Goal: Task Accomplishment & Management: Complete application form

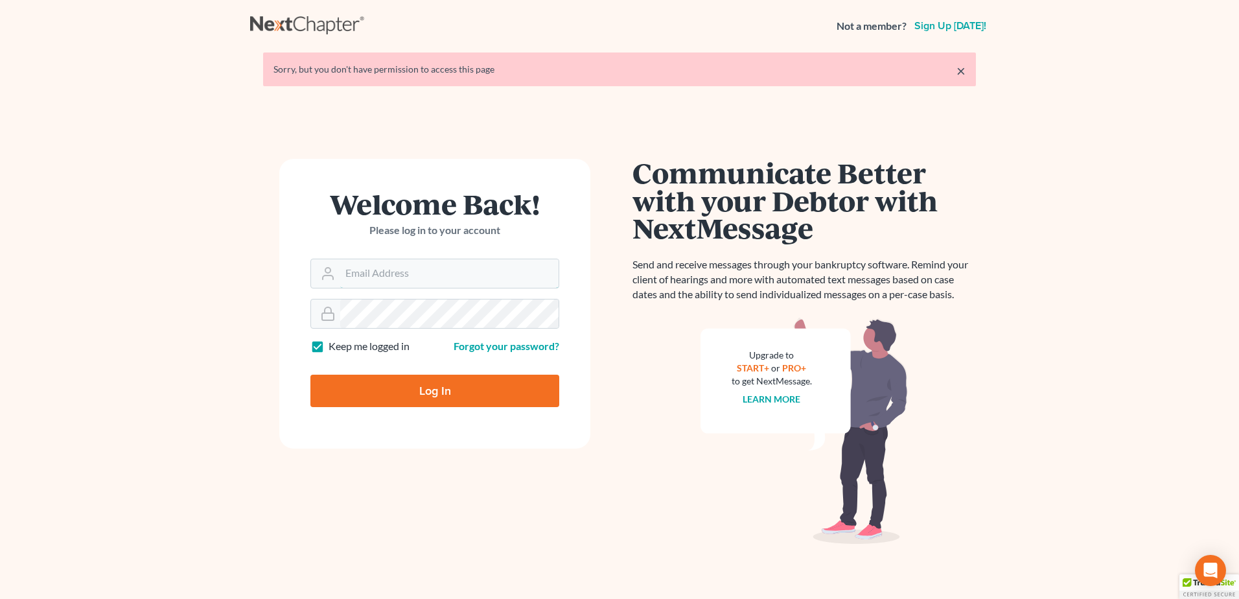
type input "lmoberg@saderlawfirm.com"
click at [501, 376] on input "Log In" at bounding box center [434, 390] width 249 height 32
type input "Thinking..."
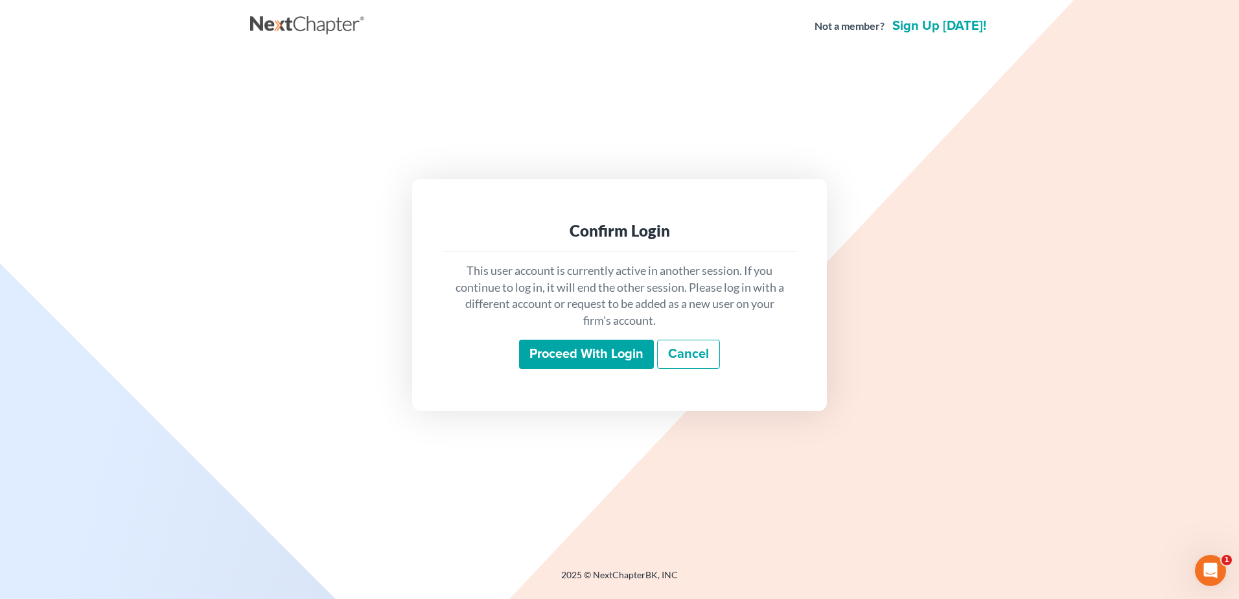
click at [549, 358] on input "Proceed with login" at bounding box center [586, 355] width 135 height 30
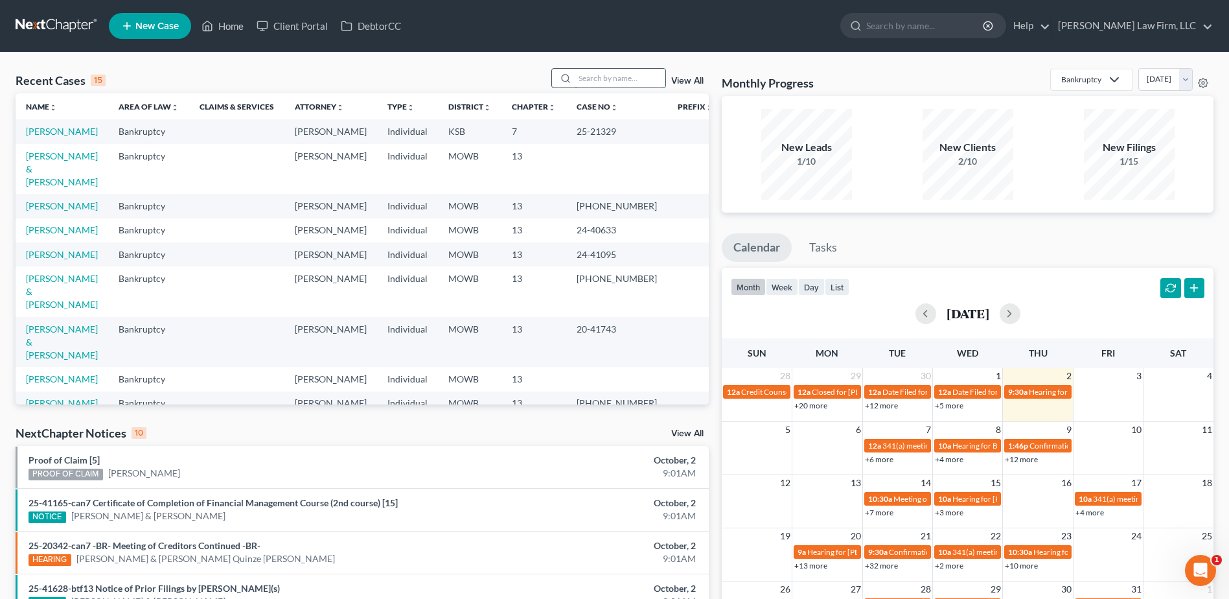
click at [606, 80] on input "search" at bounding box center [620, 78] width 91 height 19
type input "Raptor"
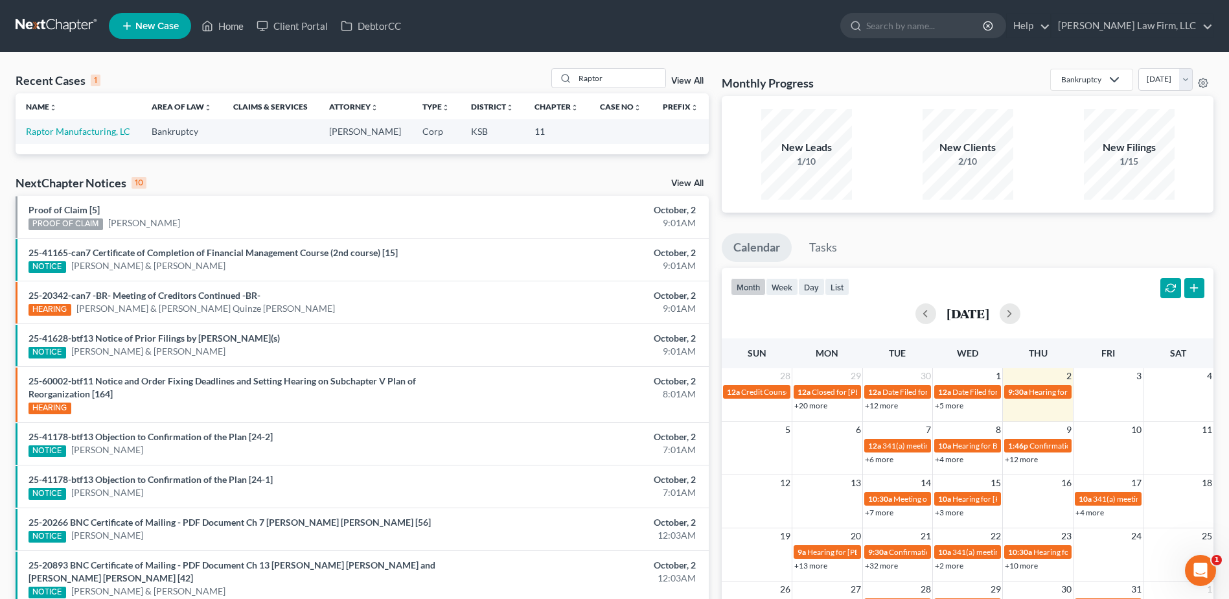
click at [699, 80] on link "View All" at bounding box center [687, 80] width 32 height 9
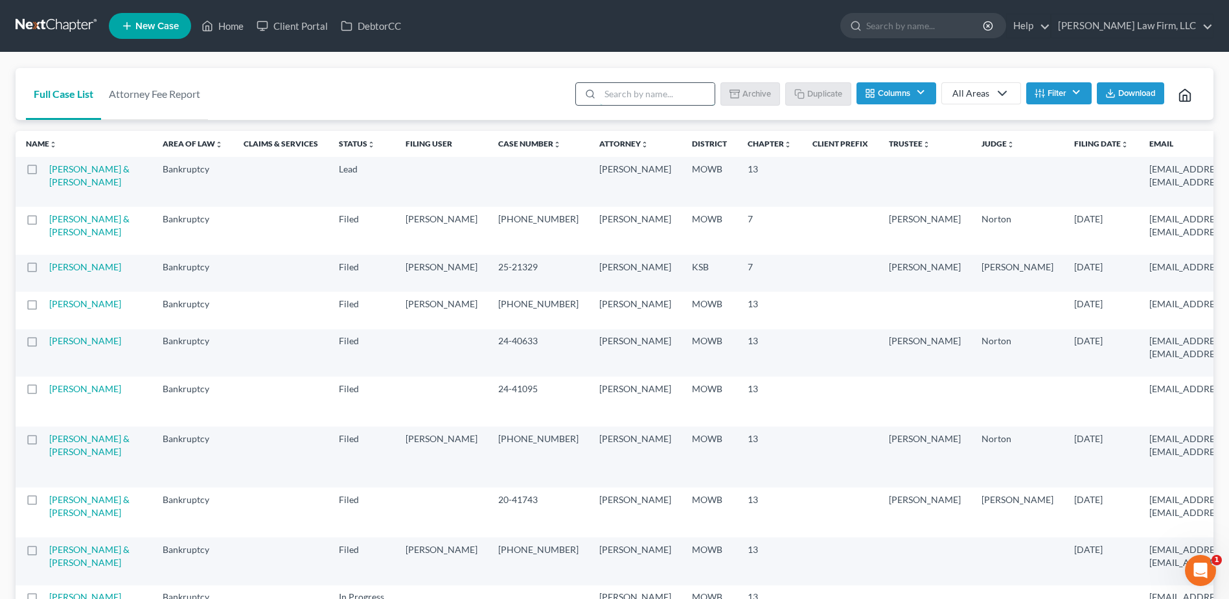
click at [615, 87] on input "search" at bounding box center [657, 94] width 115 height 22
type input "Raptor"
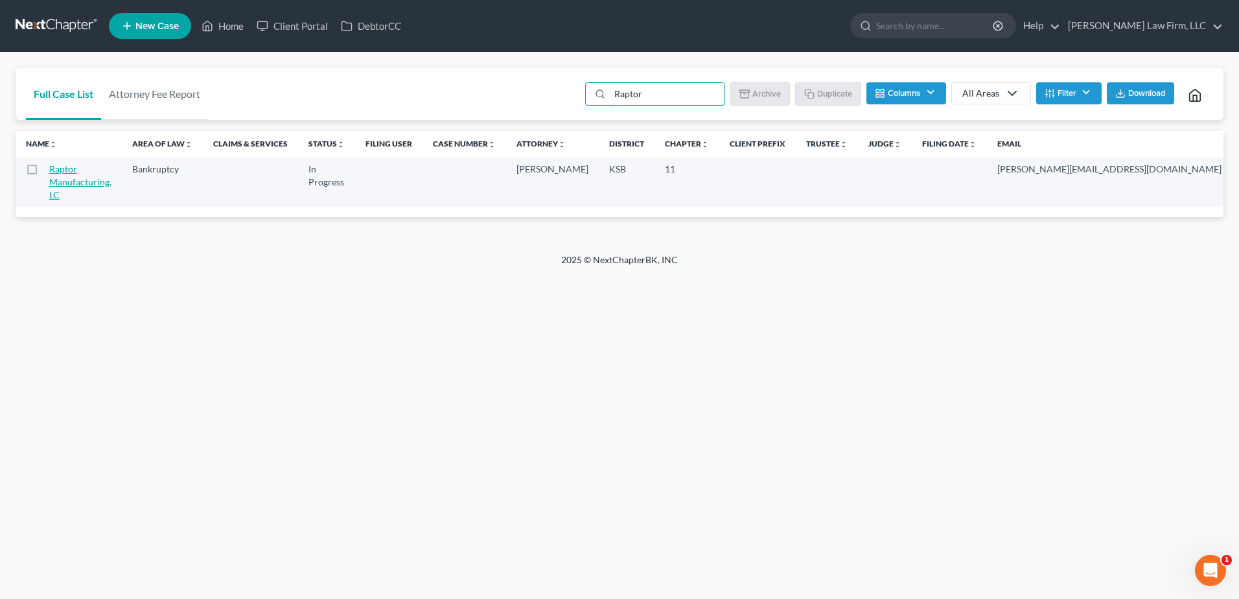
click at [67, 185] on link "Raptor Manufacturing, LC" at bounding box center [80, 181] width 62 height 37
select select "6"
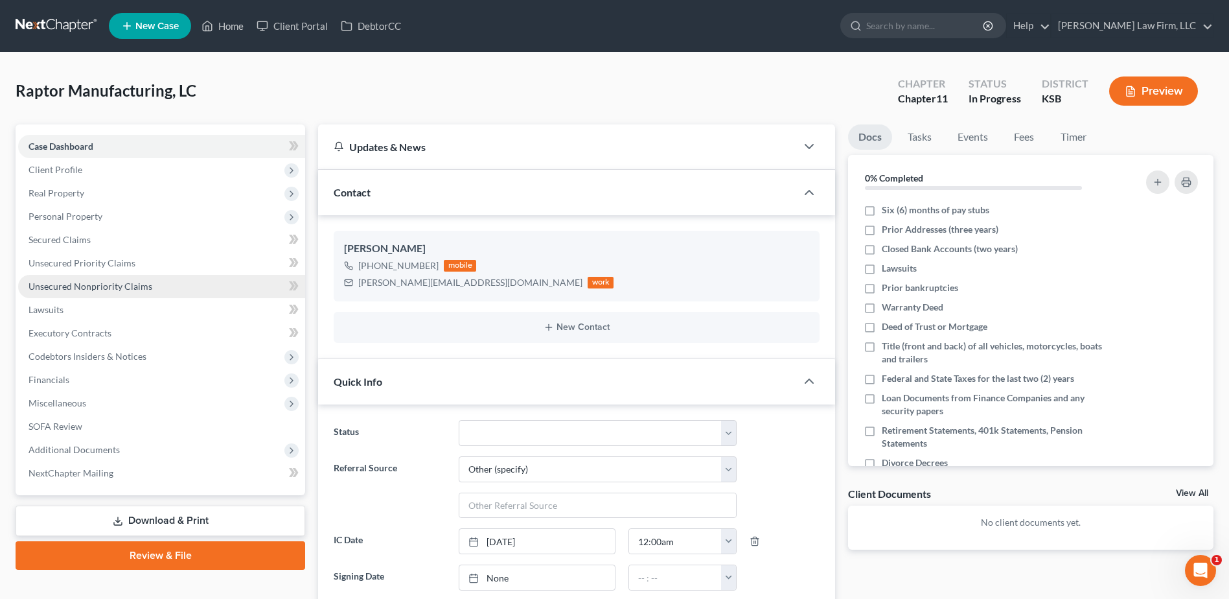
click at [95, 281] on span "Unsecured Nonpriority Claims" at bounding box center [91, 286] width 124 height 11
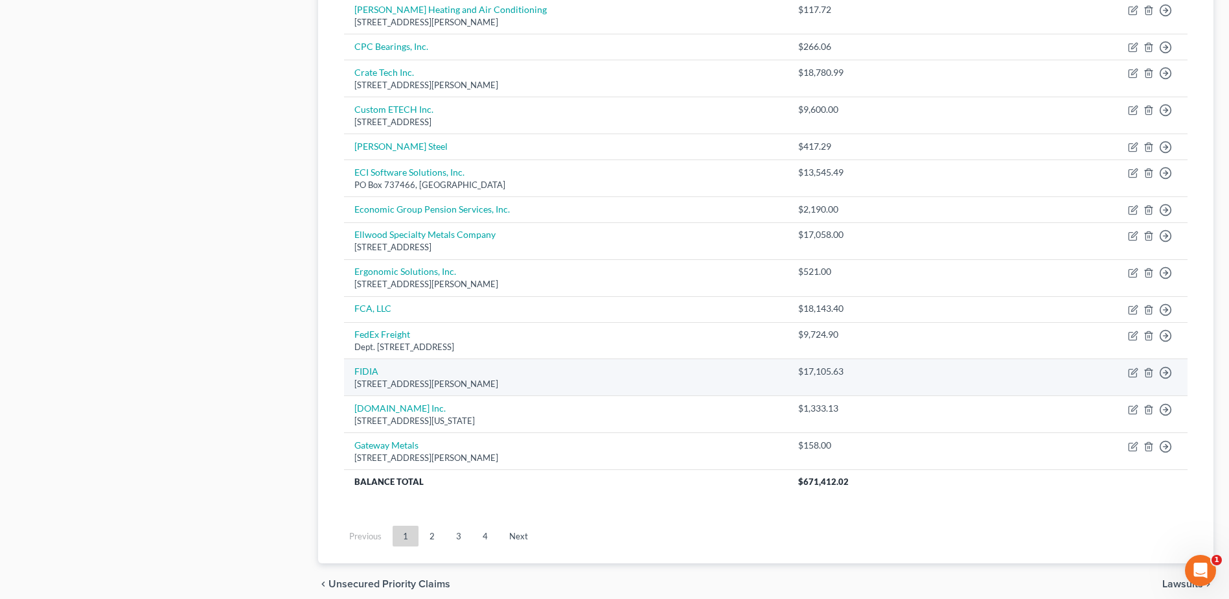
scroll to position [794, 0]
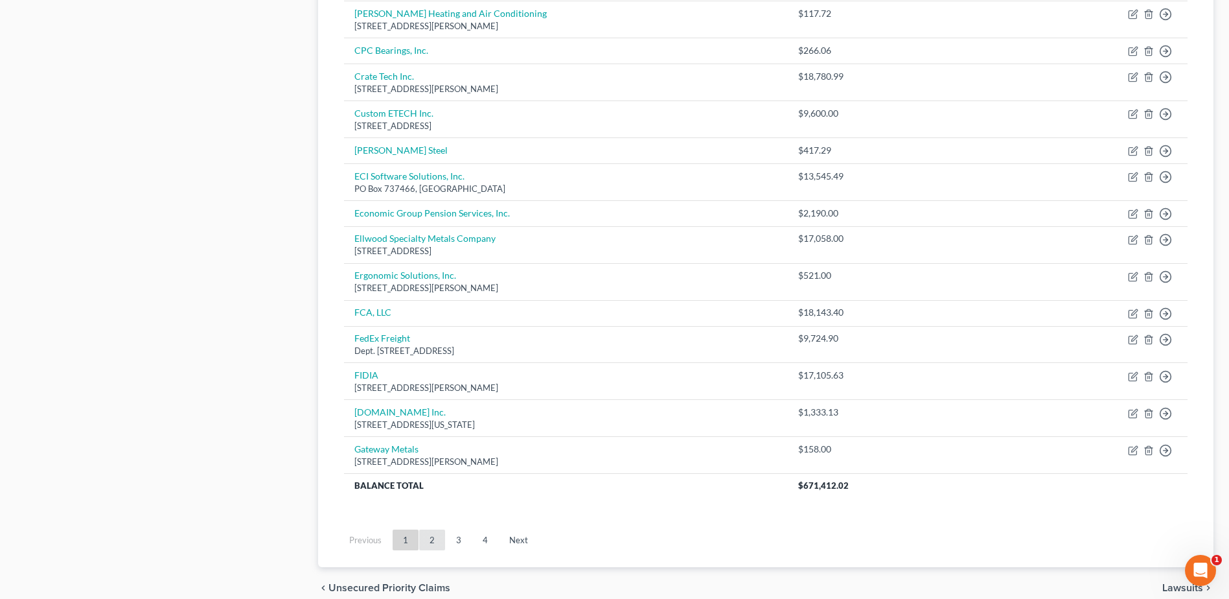
click at [426, 539] on link "2" at bounding box center [432, 539] width 26 height 21
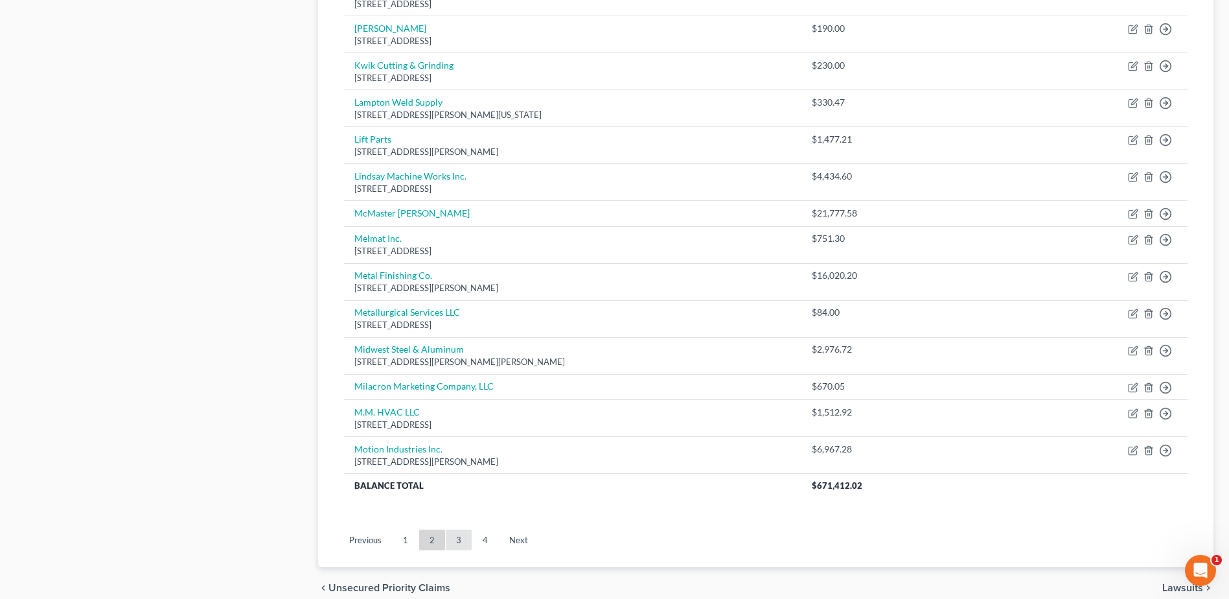
click at [466, 535] on link "3" at bounding box center [459, 539] width 26 height 21
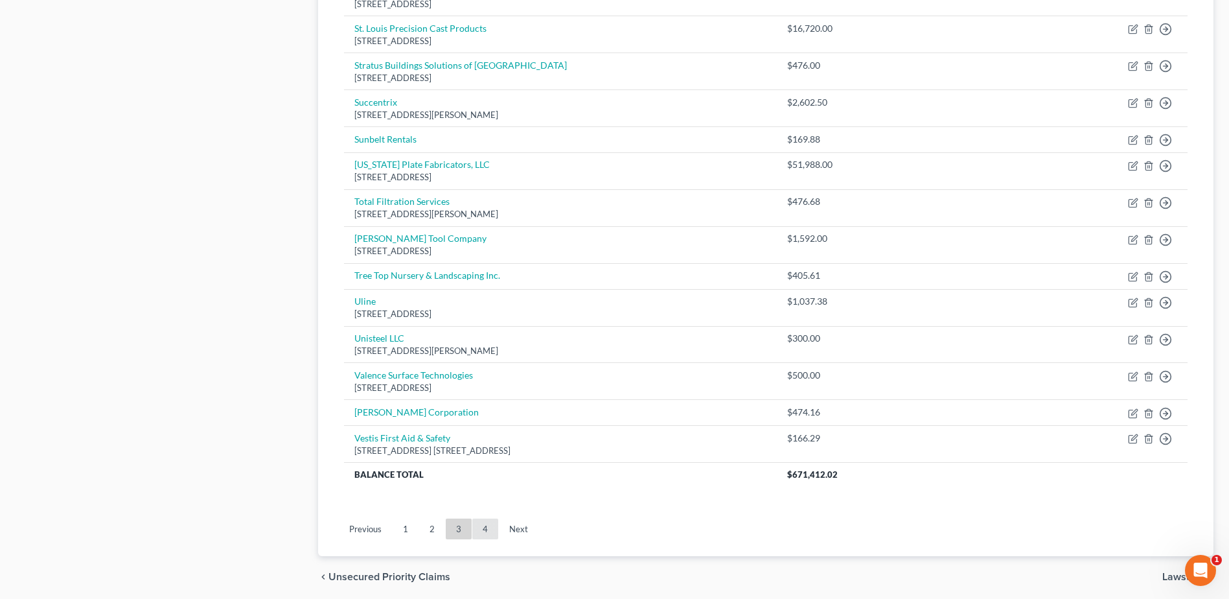
click at [485, 532] on link "4" at bounding box center [485, 528] width 26 height 21
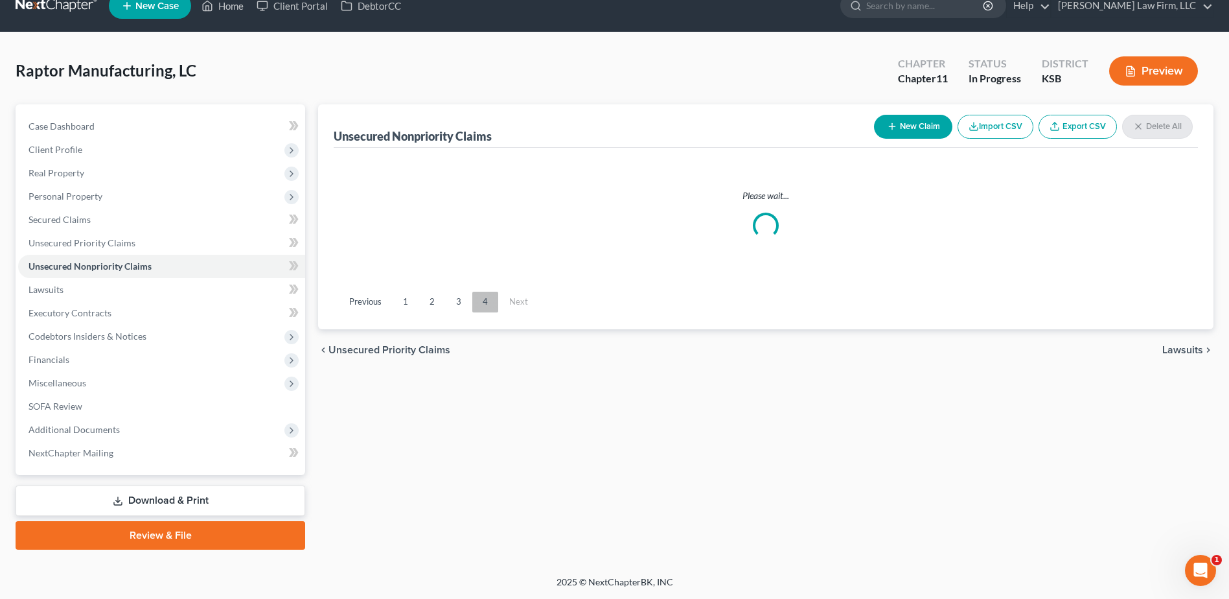
scroll to position [20, 0]
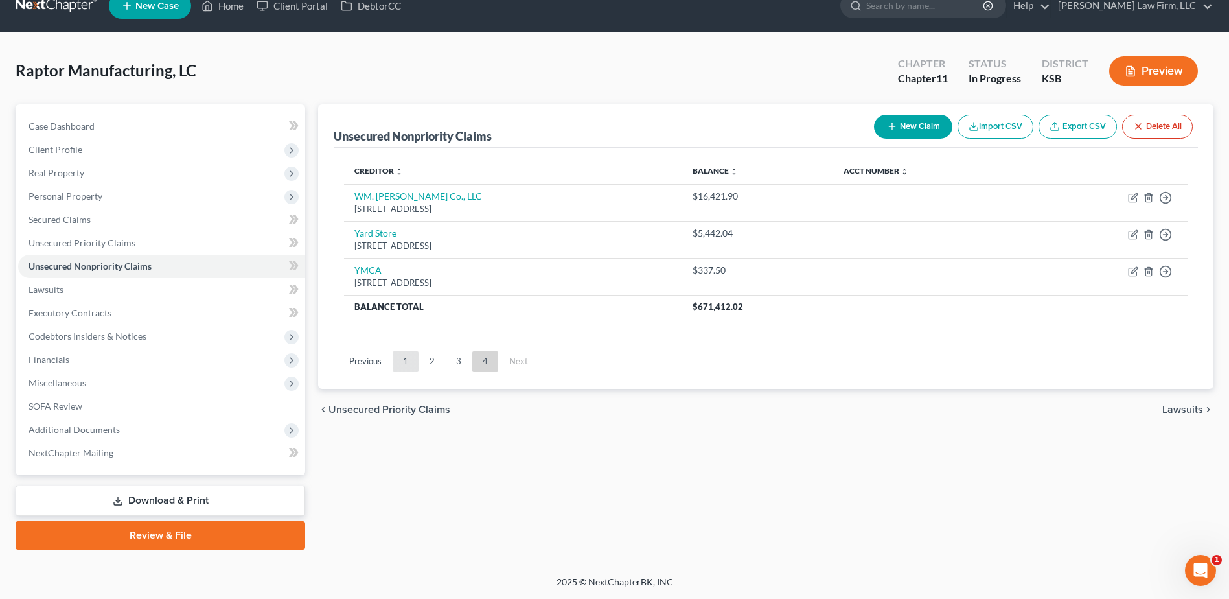
click at [402, 362] on link "1" at bounding box center [406, 361] width 26 height 21
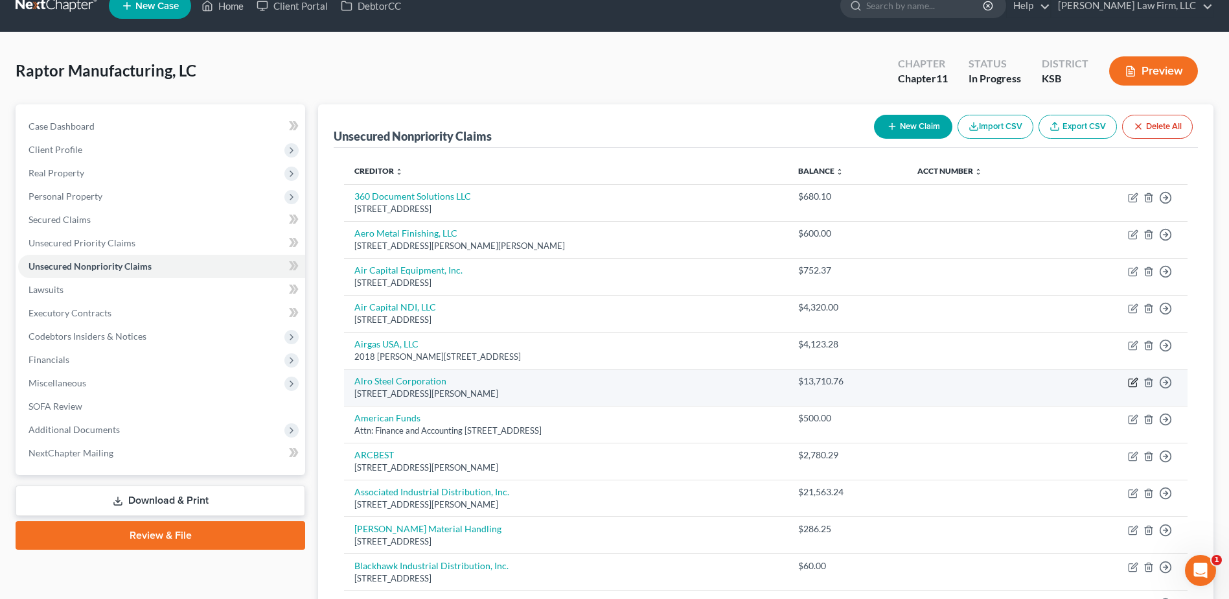
click at [1131, 382] on icon "button" at bounding box center [1133, 382] width 10 height 10
select select "37"
select select "15"
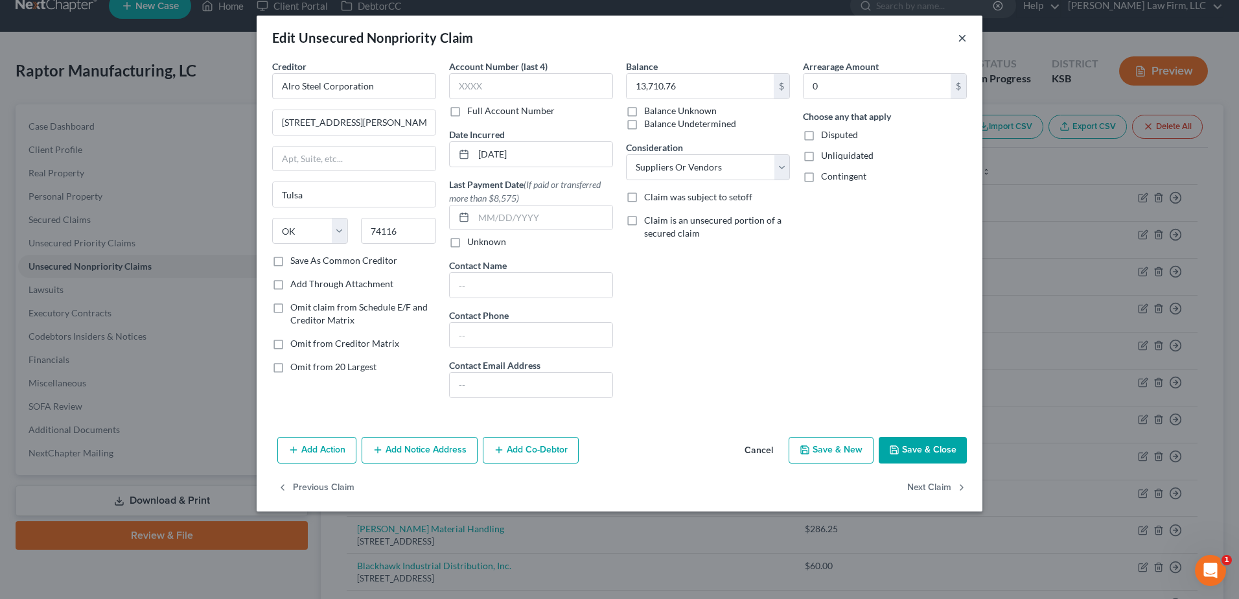
click at [962, 36] on button "×" at bounding box center [962, 38] width 9 height 16
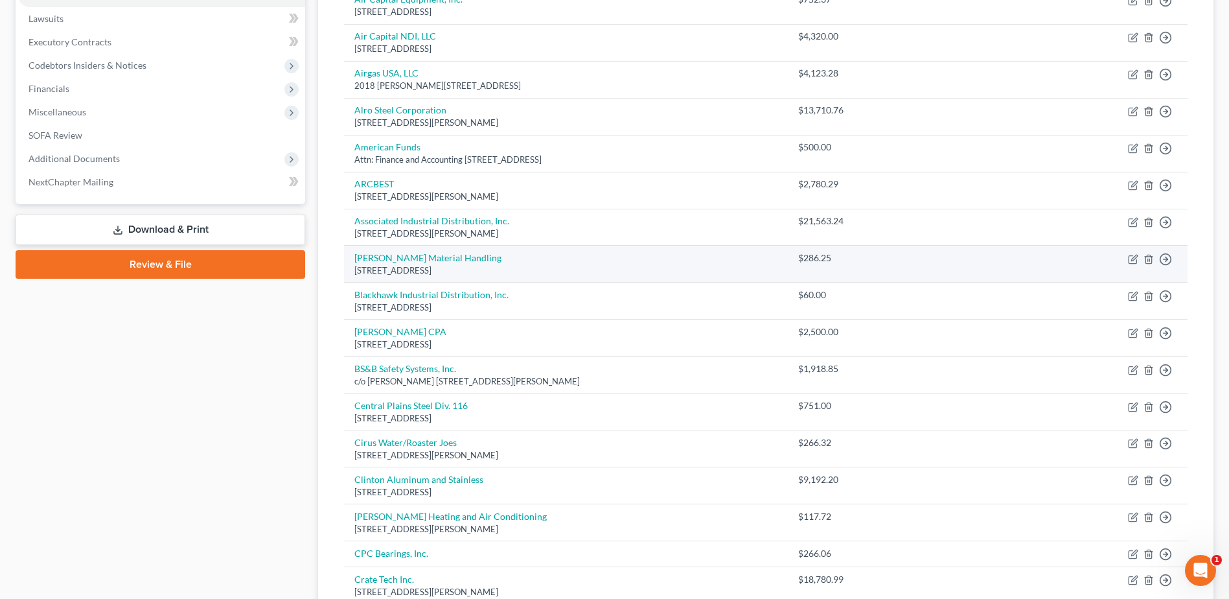
scroll to position [344, 0]
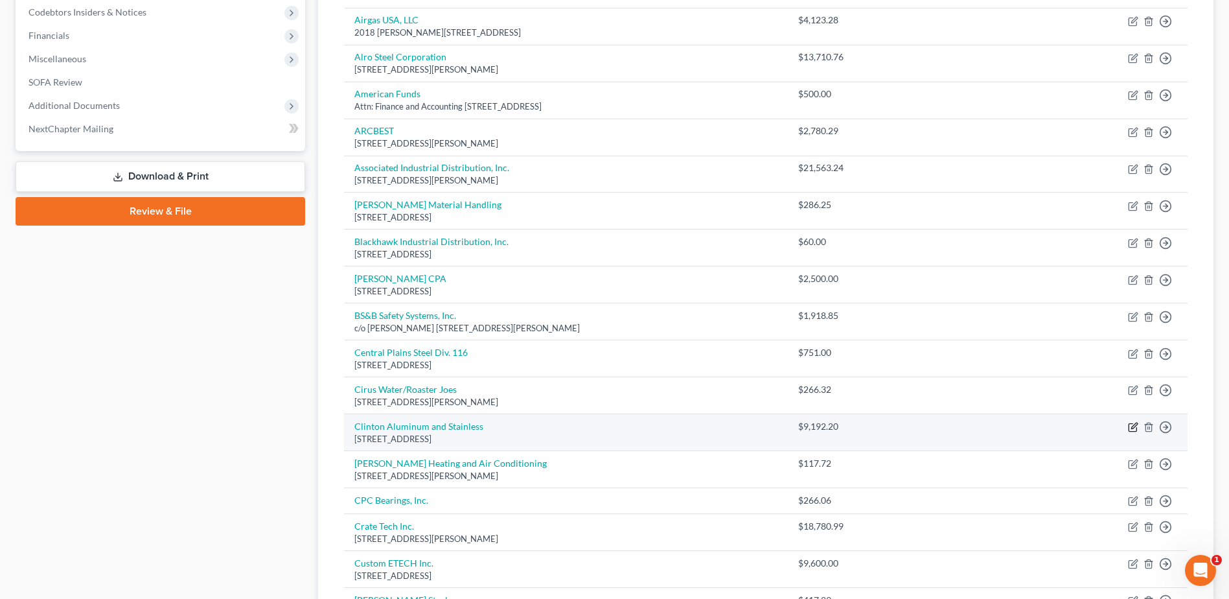
click at [1130, 427] on icon "button" at bounding box center [1133, 427] width 10 height 10
select select "36"
select select "15"
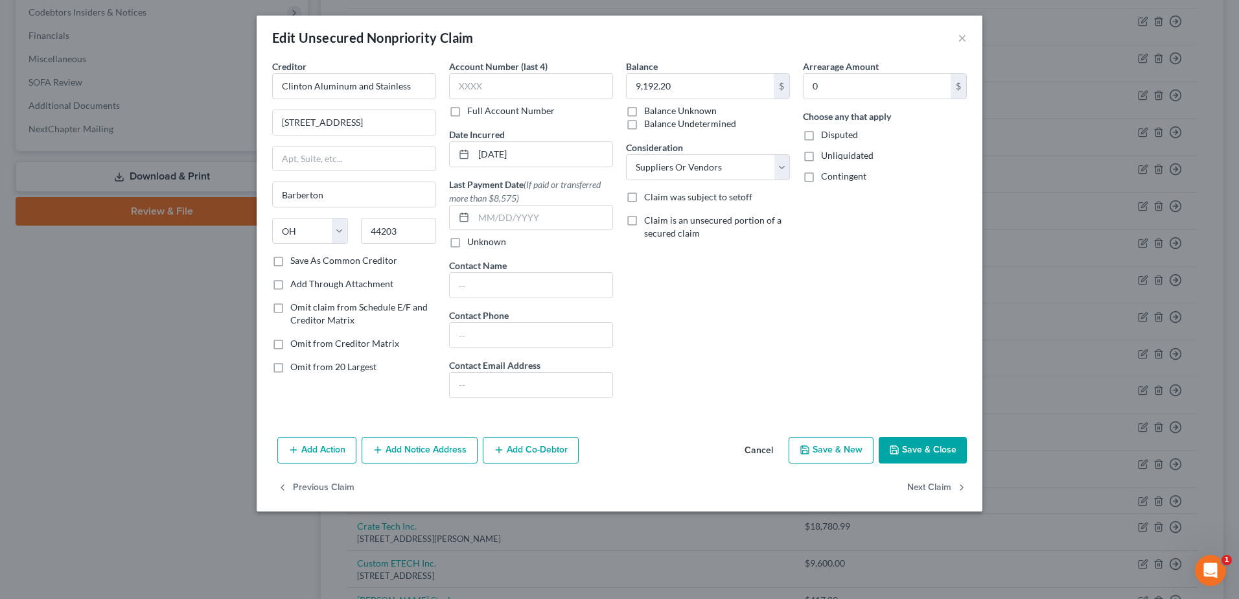
click at [967, 40] on div "Edit Unsecured Nonpriority Claim ×" at bounding box center [620, 38] width 726 height 44
click at [961, 38] on button "×" at bounding box center [962, 38] width 9 height 16
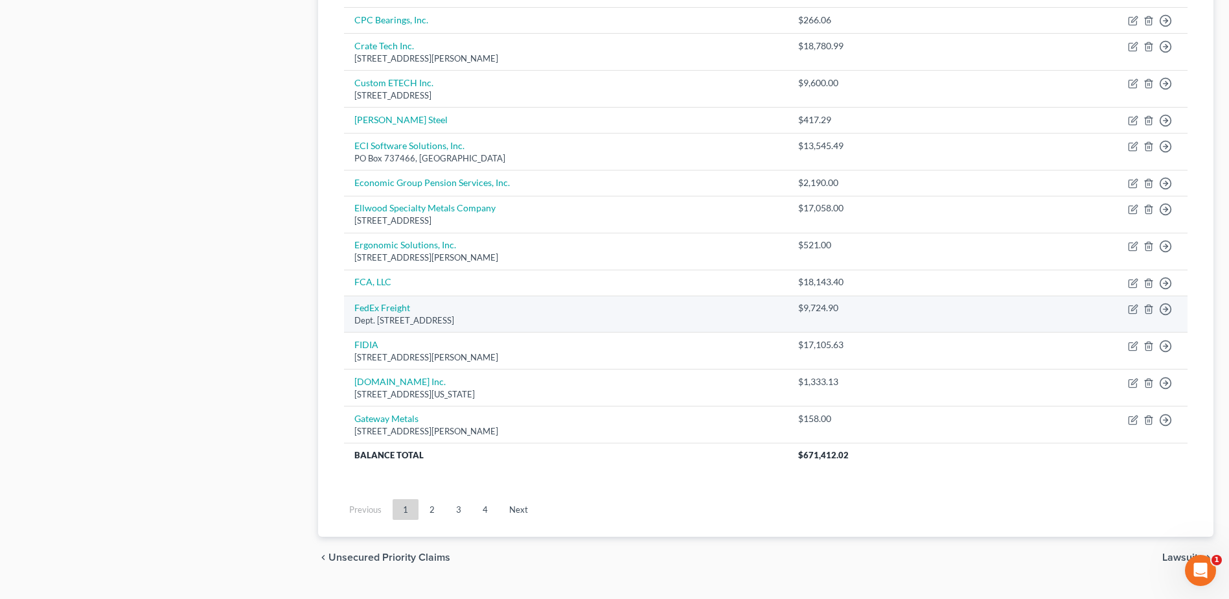
scroll to position [853, 0]
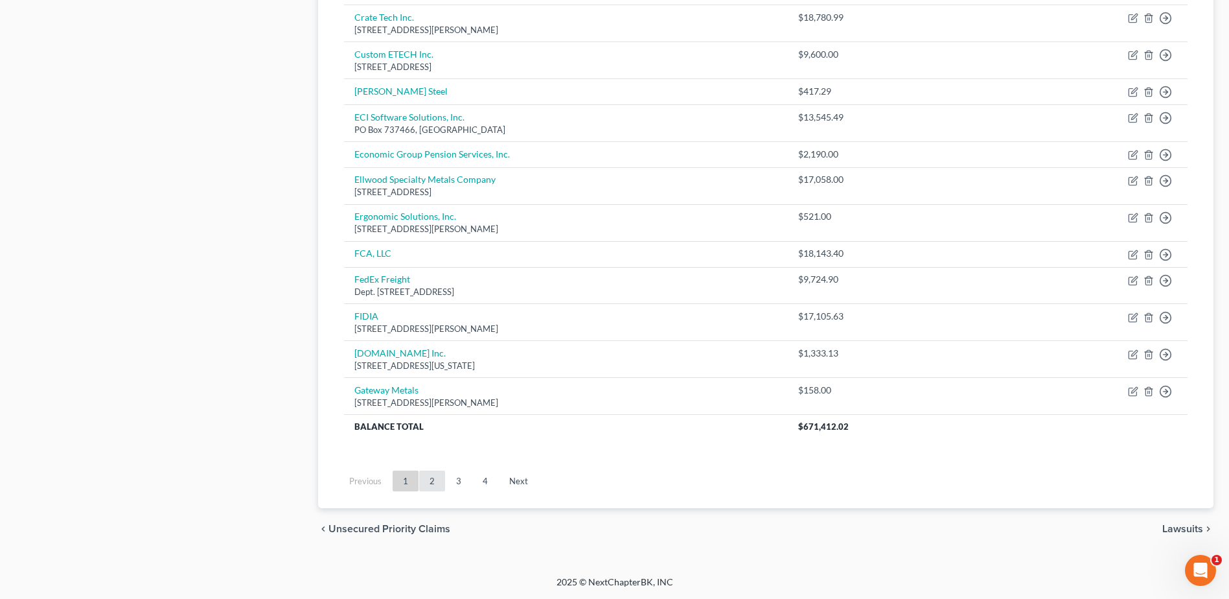
click at [432, 474] on link "2" at bounding box center [432, 480] width 26 height 21
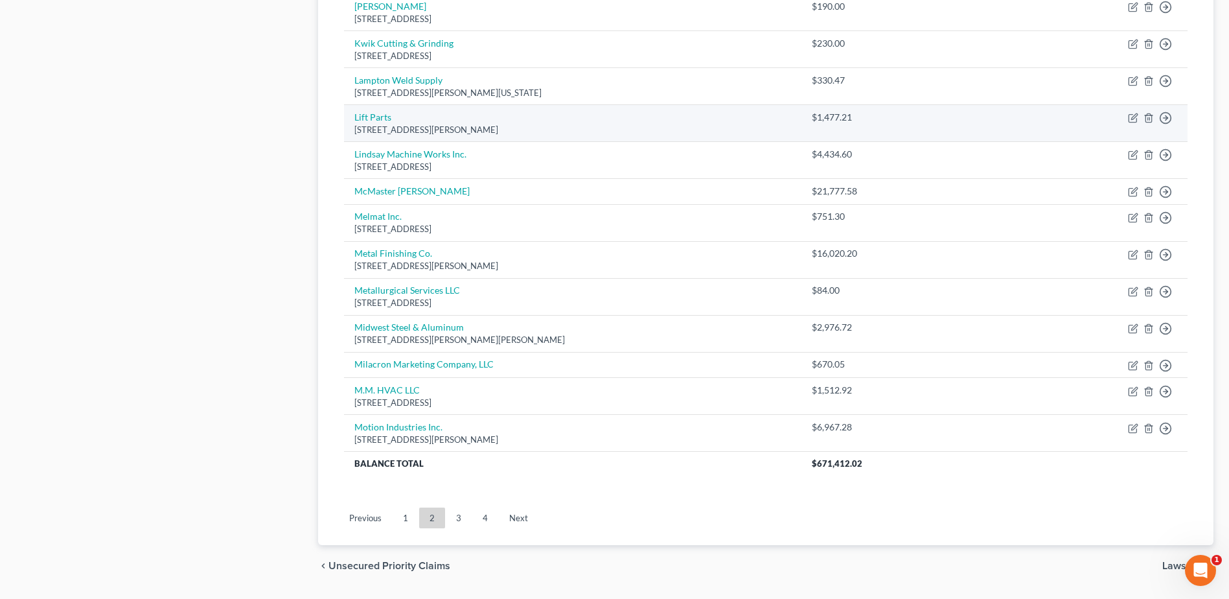
scroll to position [820, 0]
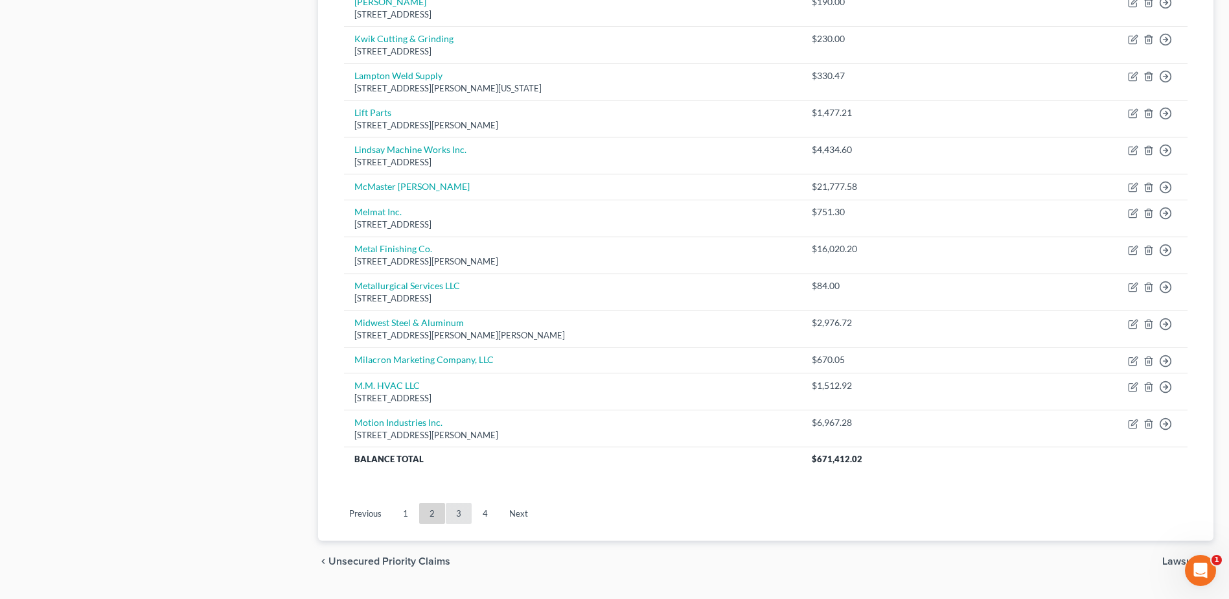
click at [457, 511] on link "3" at bounding box center [459, 513] width 26 height 21
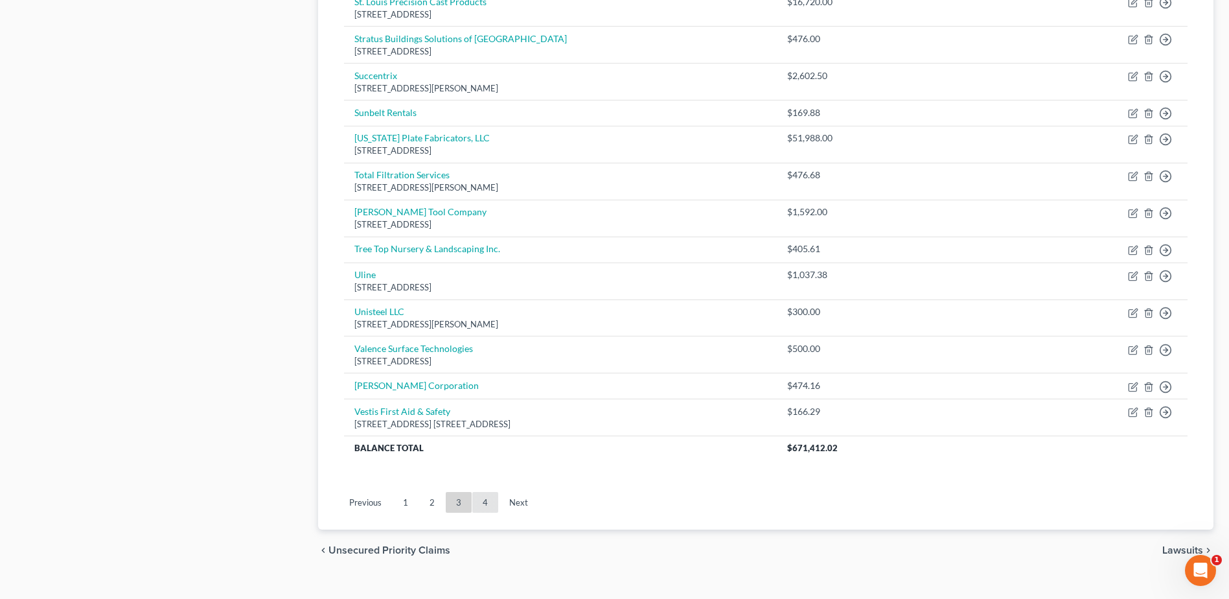
click at [486, 503] on link "4" at bounding box center [485, 502] width 26 height 21
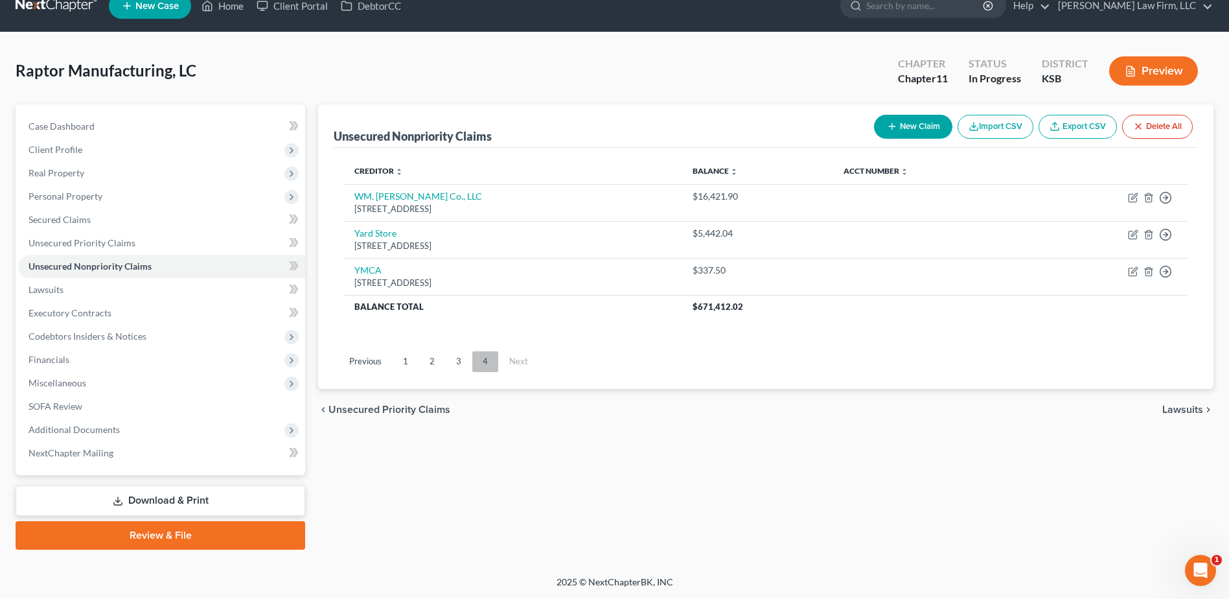
scroll to position [20, 0]
click at [464, 361] on link "3" at bounding box center [459, 361] width 26 height 21
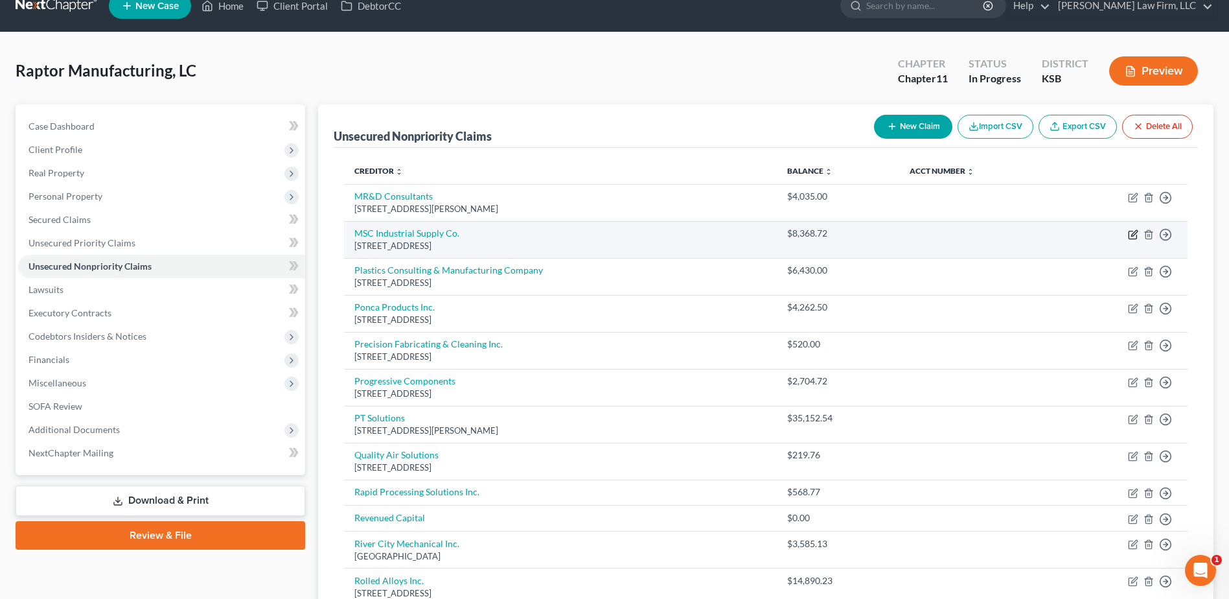
click at [1133, 233] on icon "button" at bounding box center [1133, 234] width 10 height 10
select select "35"
select select "15"
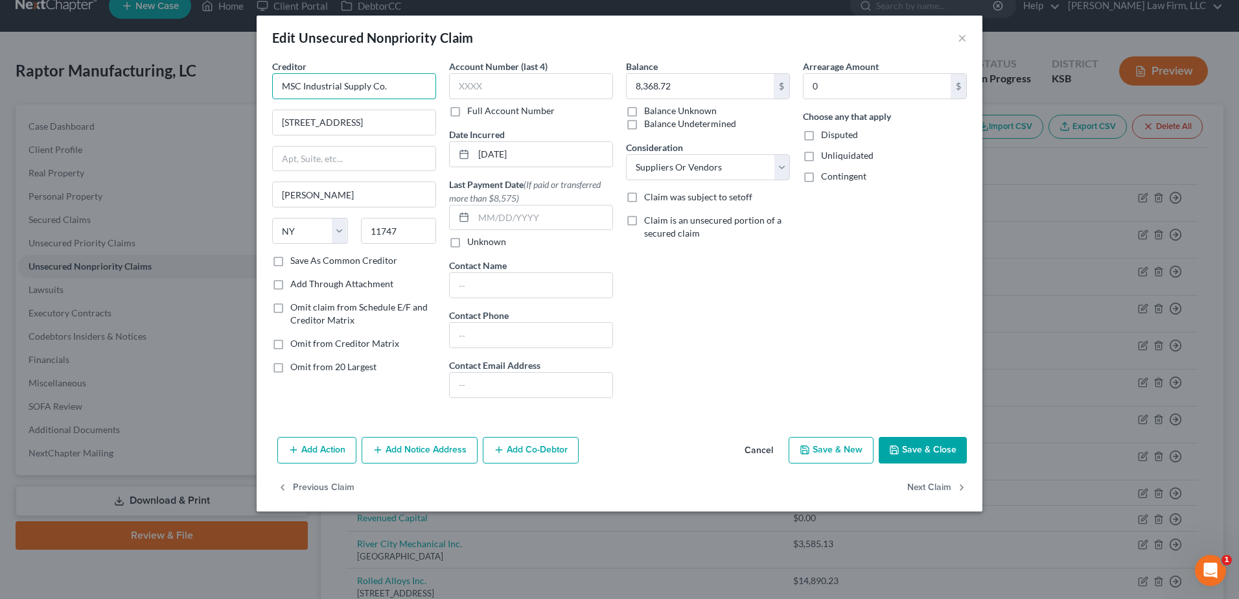
drag, startPoint x: 284, startPoint y: 86, endPoint x: 393, endPoint y: 86, distance: 109.5
click at [393, 86] on input "MSC Industrial Supply Co." at bounding box center [354, 86] width 164 height 26
click at [912, 446] on button "Save & Close" at bounding box center [923, 450] width 88 height 27
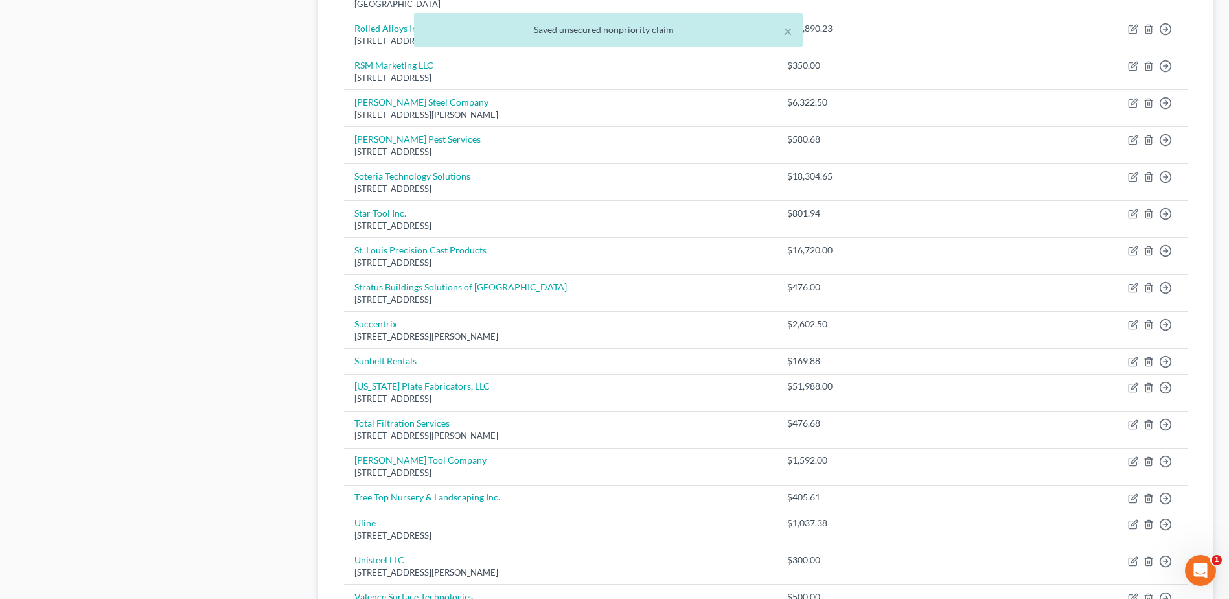
scroll to position [717, 0]
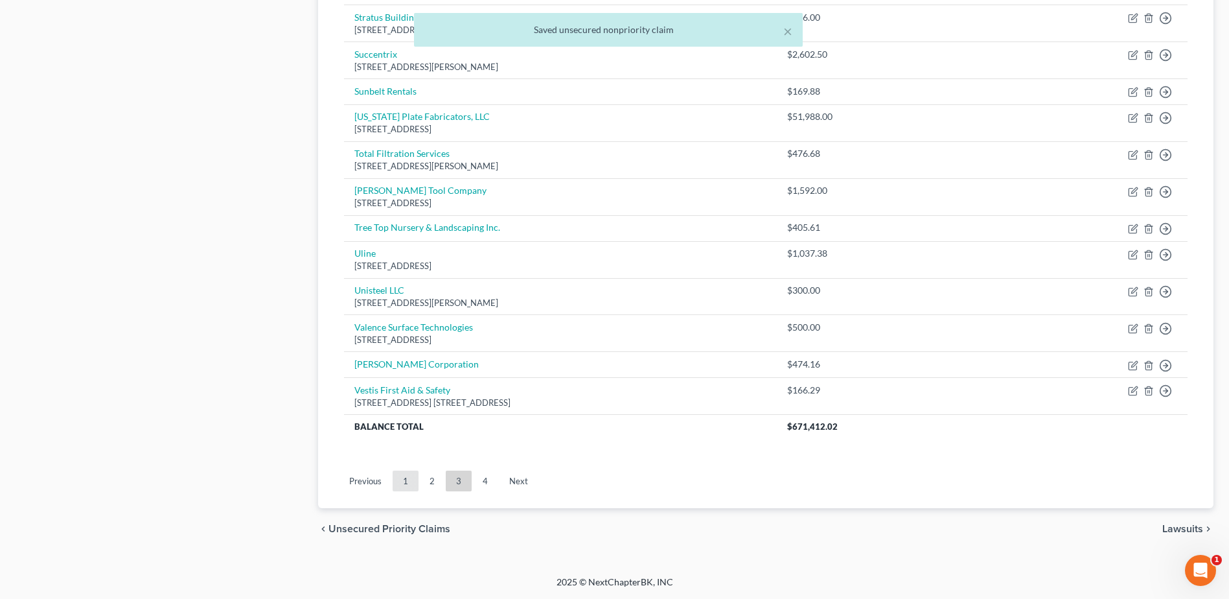
click at [402, 481] on link "1" at bounding box center [406, 480] width 26 height 21
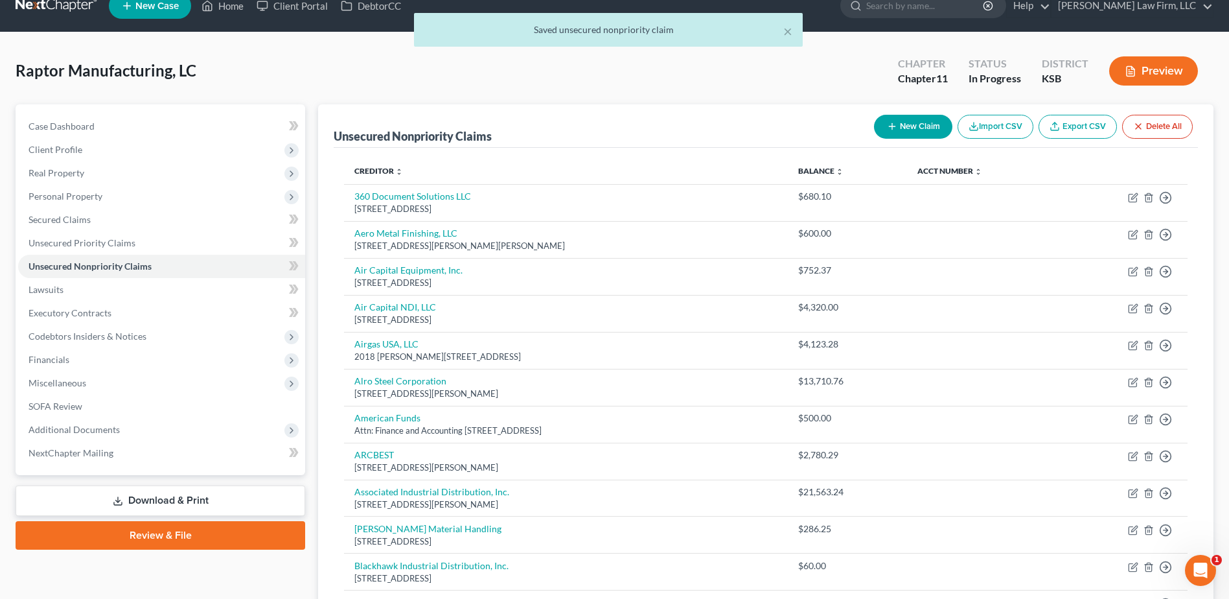
scroll to position [842, 0]
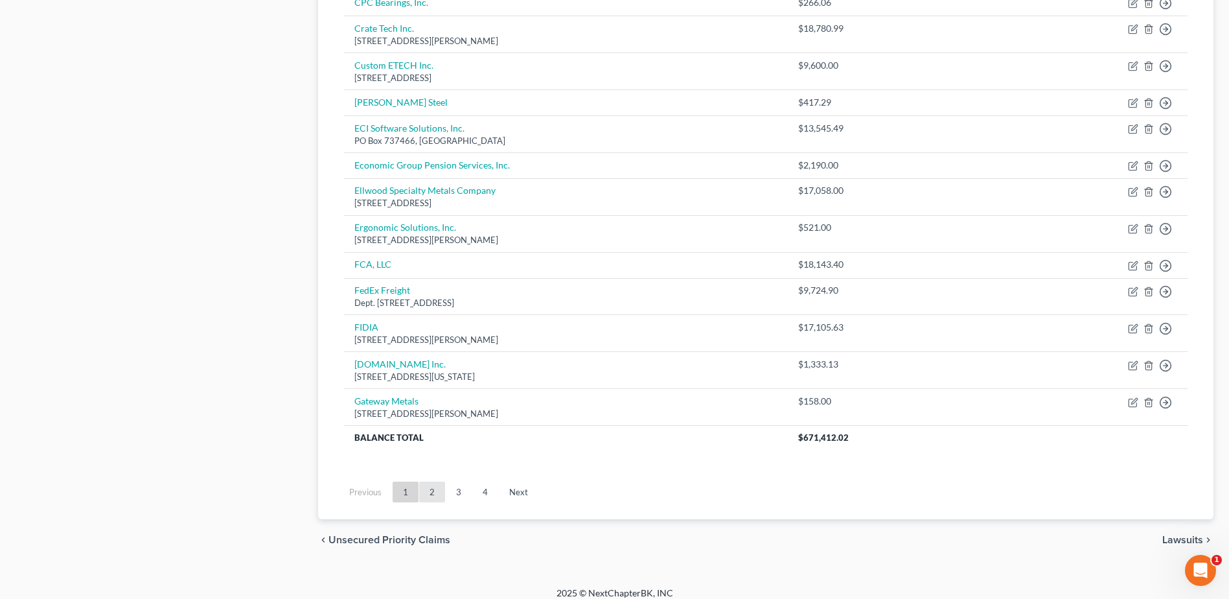
click at [428, 495] on link "2" at bounding box center [432, 491] width 26 height 21
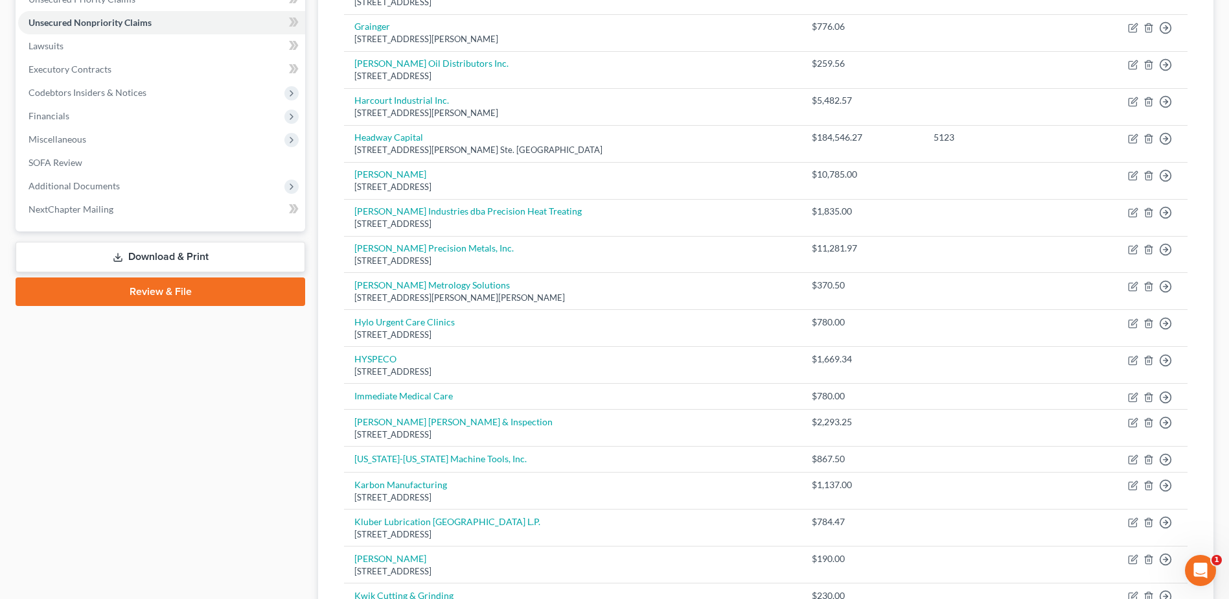
scroll to position [259, 0]
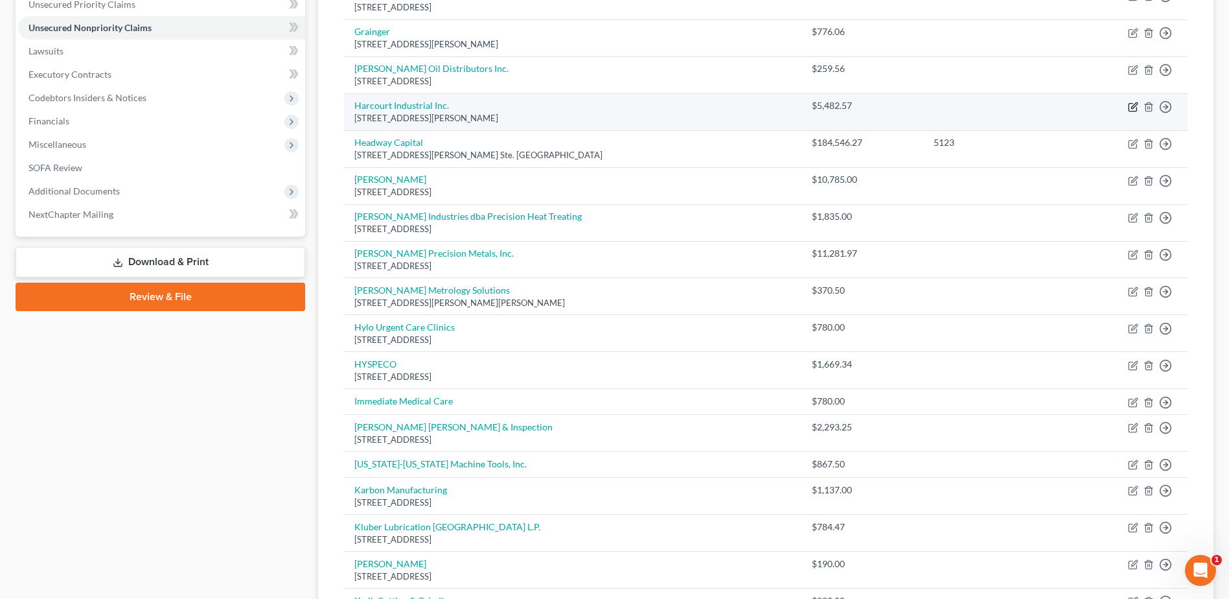
click at [1134, 107] on icon "button" at bounding box center [1134, 105] width 6 height 6
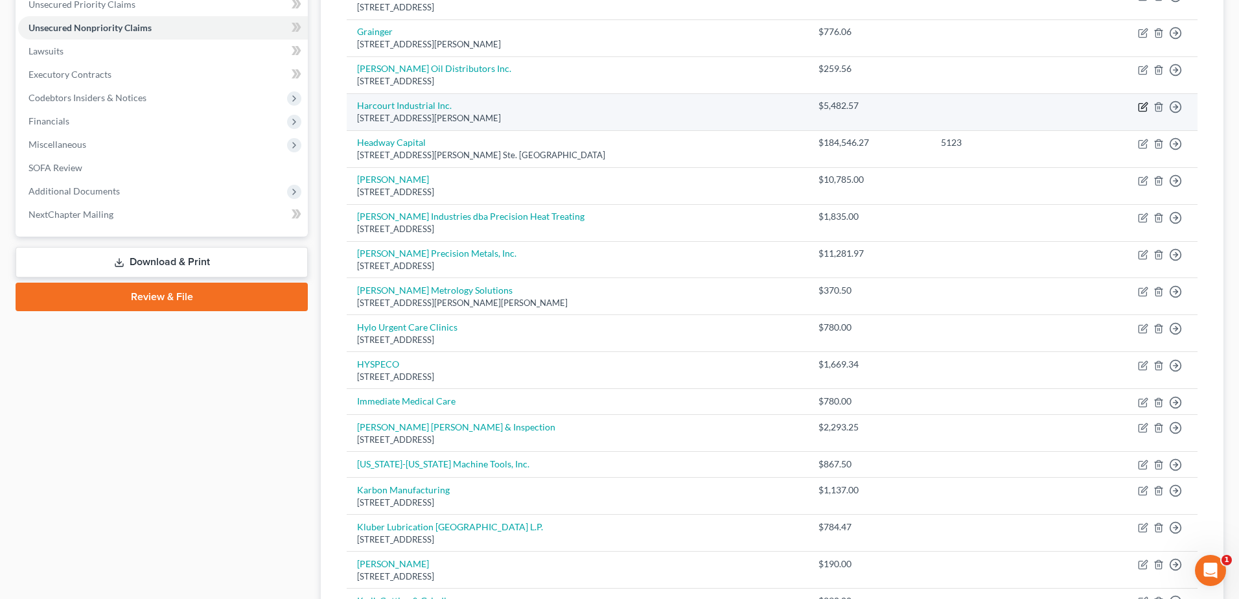
select select "23"
select select "15"
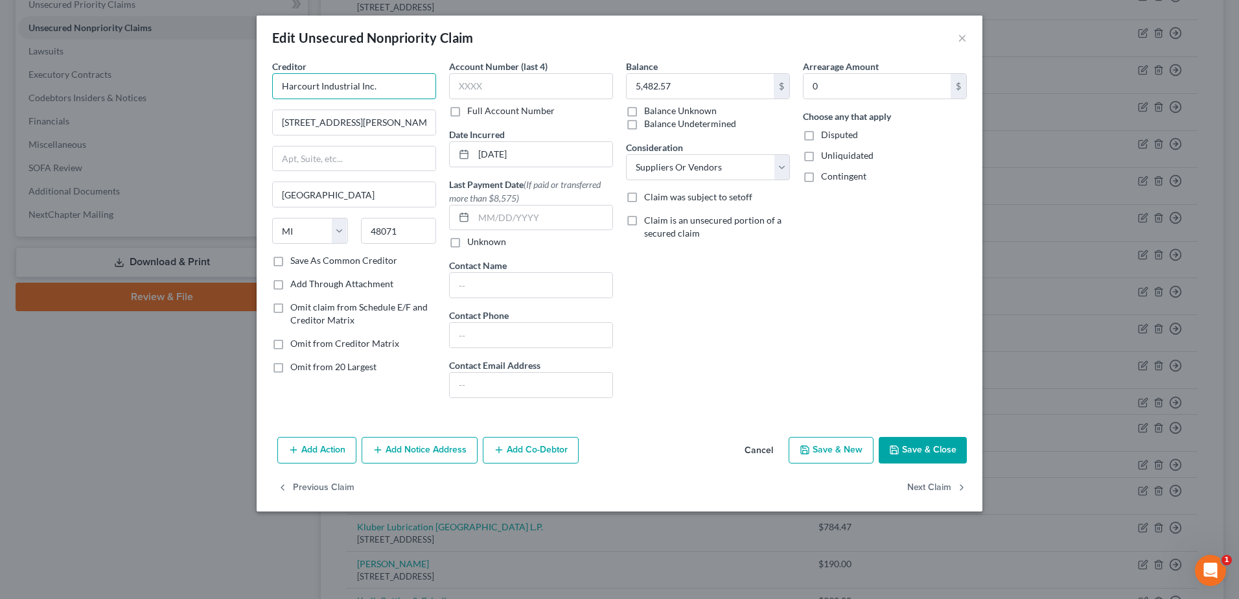
drag, startPoint x: 281, startPoint y: 87, endPoint x: 389, endPoint y: 89, distance: 108.2
click at [389, 89] on input "Harcourt Industrial Inc." at bounding box center [354, 86] width 164 height 26
click at [936, 449] on button "Save & Close" at bounding box center [923, 450] width 88 height 27
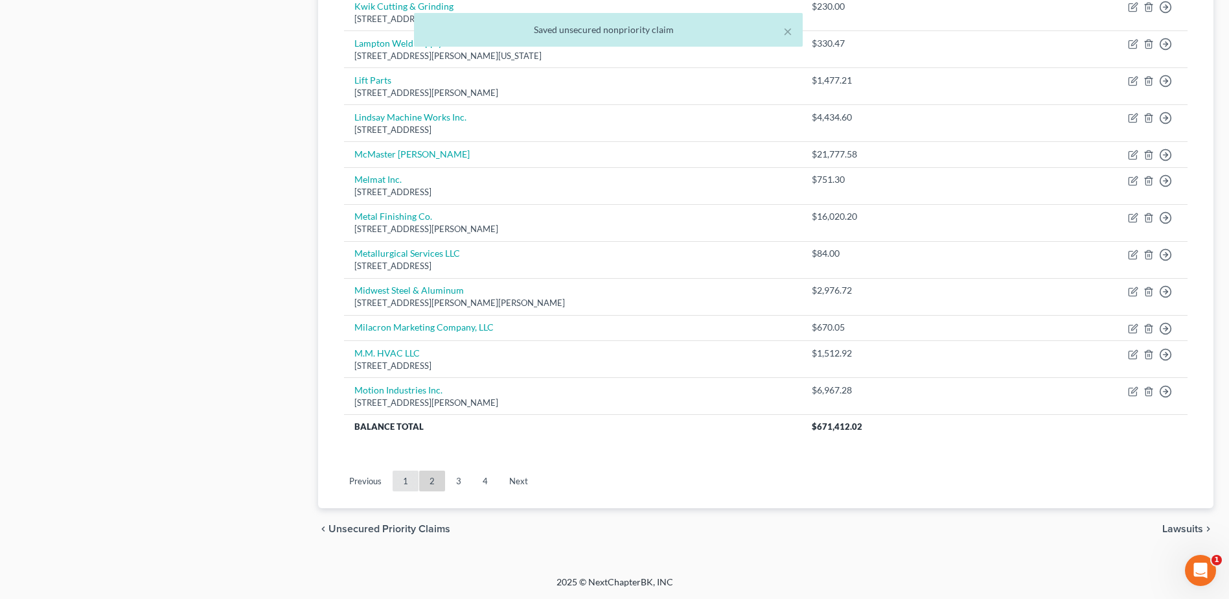
click at [404, 476] on link "1" at bounding box center [406, 480] width 26 height 21
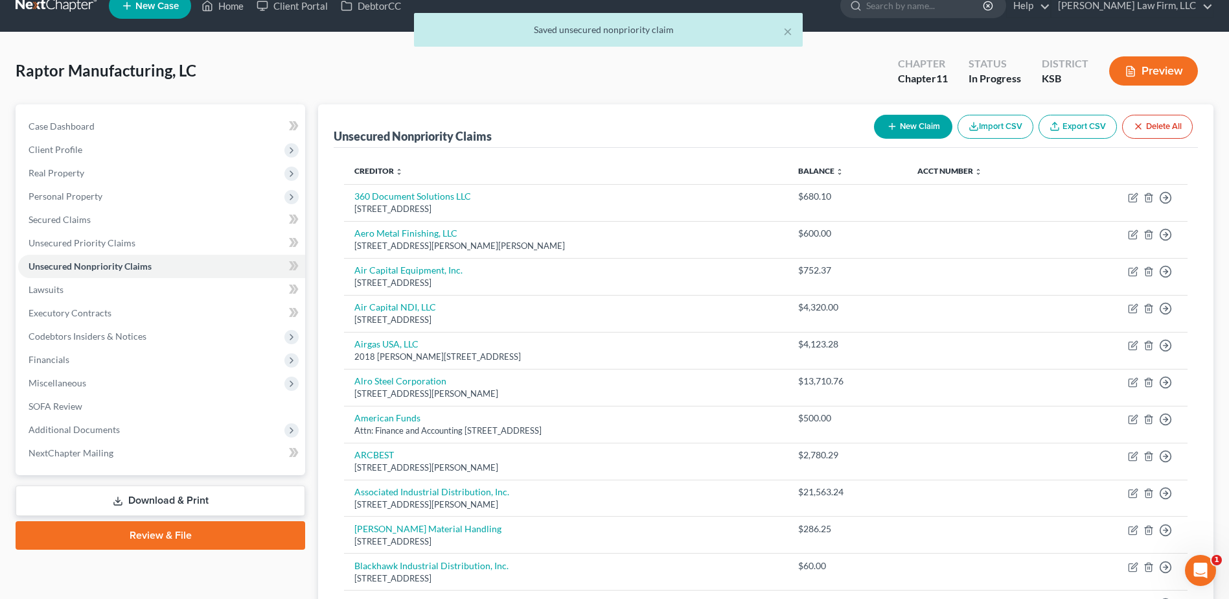
scroll to position [853, 0]
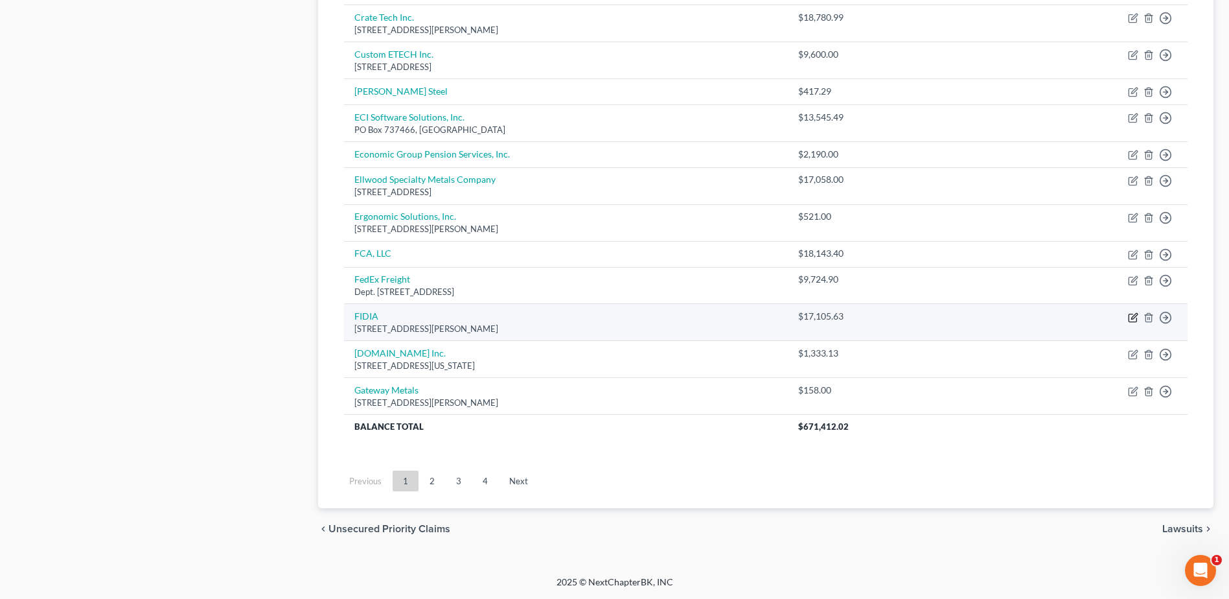
click at [1129, 316] on icon "button" at bounding box center [1133, 318] width 8 height 8
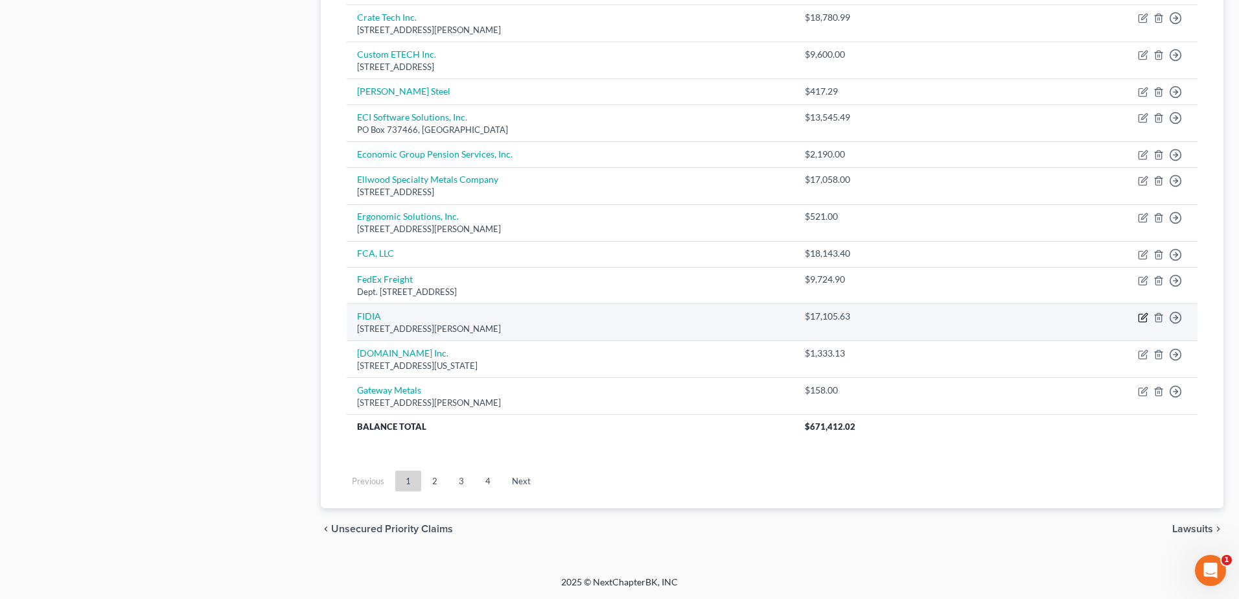
select select "23"
select select "15"
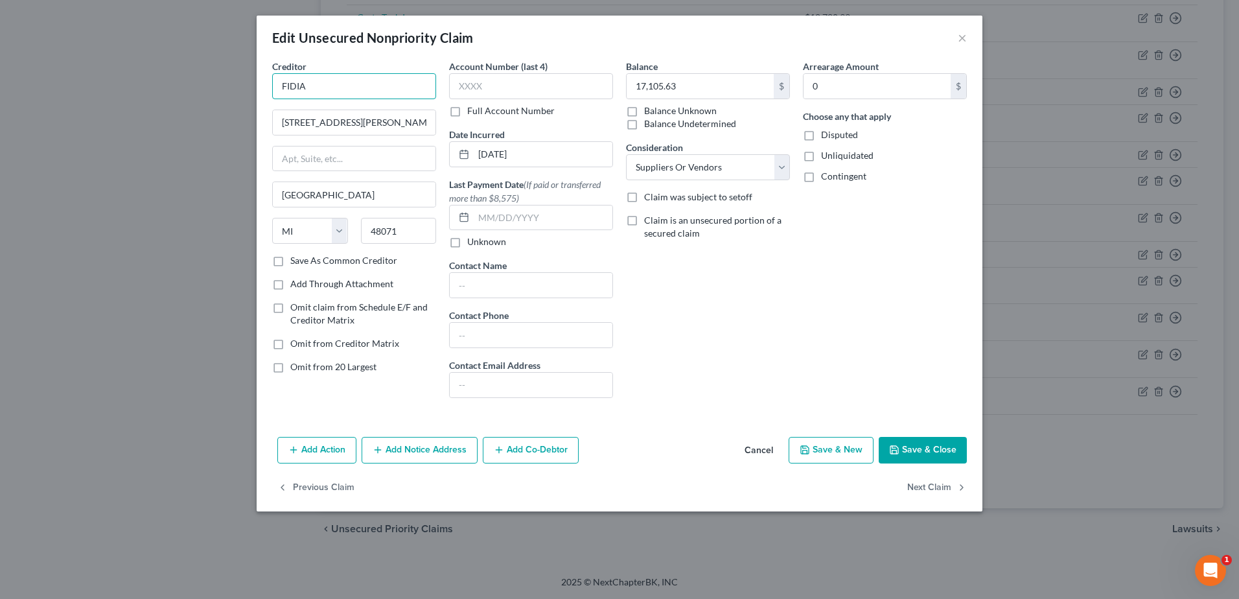
drag, startPoint x: 282, startPoint y: 82, endPoint x: 306, endPoint y: 82, distance: 23.3
click at [306, 82] on input "FIDIA" at bounding box center [354, 86] width 164 height 26
paste input "Harcourt Industrial Inc."
type input "Harcourt Industrial Inc."
drag, startPoint x: 389, startPoint y: 87, endPoint x: 264, endPoint y: 89, distance: 125.1
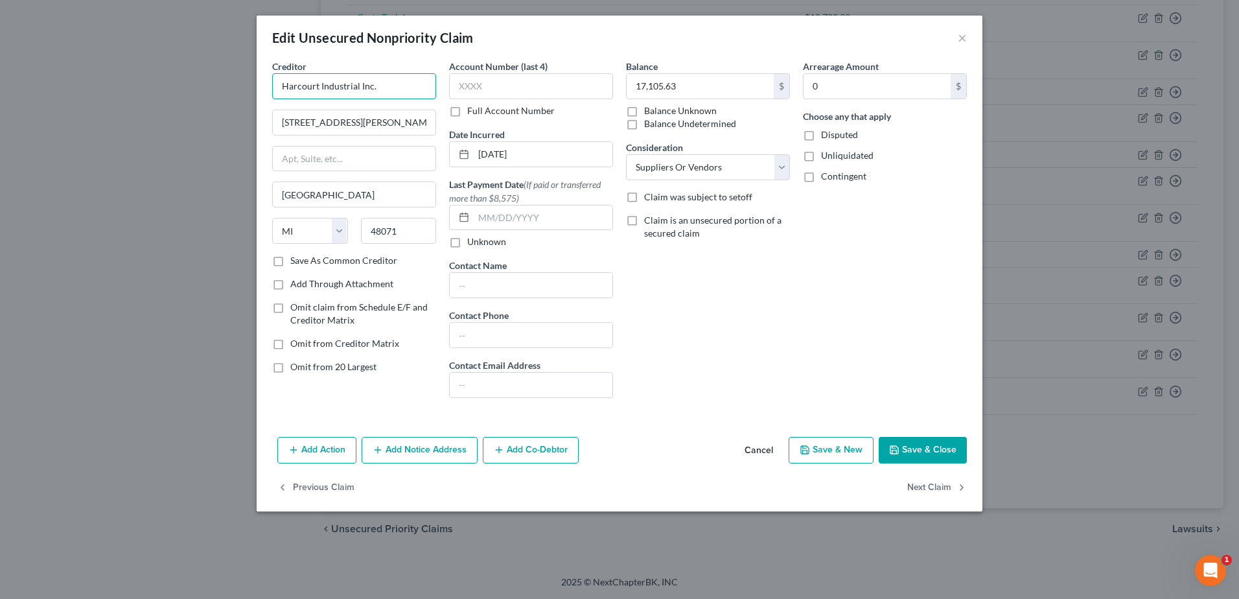
click at [264, 89] on div "Creditor * Harcourt Industrial Inc. [STREET_ADDRESS][PERSON_NAME] [GEOGRAPHIC_D…" at bounding box center [620, 246] width 726 height 372
type input "FIDIA"
drag, startPoint x: 329, startPoint y: 83, endPoint x: 260, endPoint y: 89, distance: 69.6
click at [260, 89] on div "Creditor * FIDIA [STREET_ADDRESS][PERSON_NAME] [GEOGRAPHIC_DATA] [US_STATE] AK …" at bounding box center [620, 246] width 726 height 372
drag, startPoint x: 384, startPoint y: 117, endPoint x: 262, endPoint y: 121, distance: 121.2
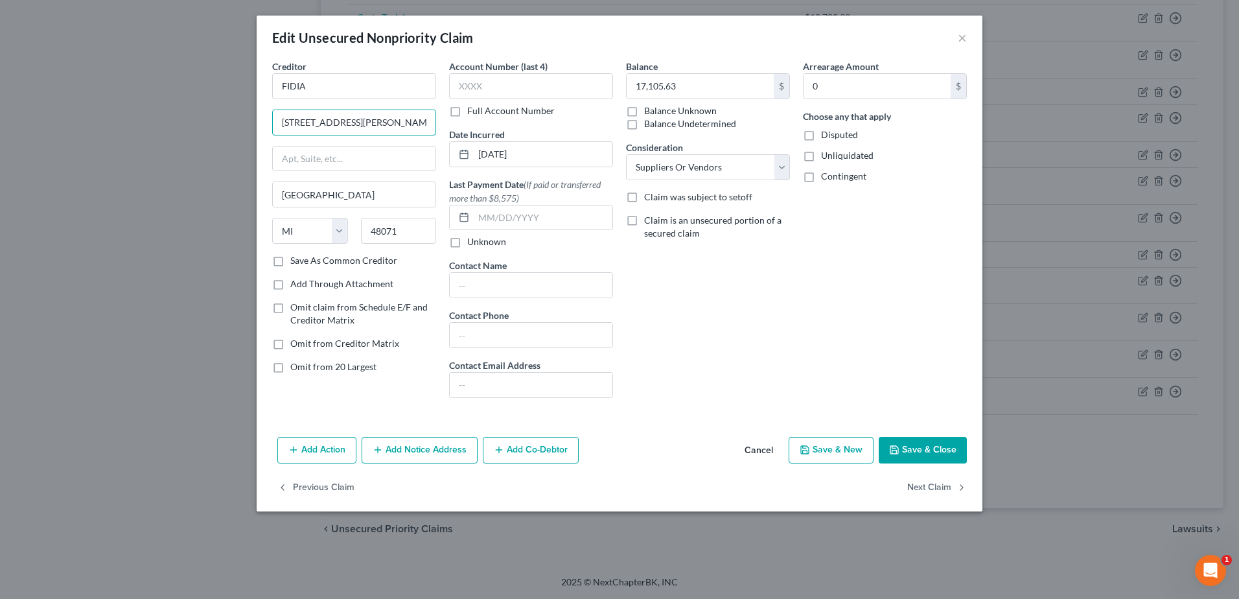
click at [262, 121] on div "Creditor * FIDIA [STREET_ADDRESS][PERSON_NAME] [GEOGRAPHIC_DATA] [US_STATE] AK …" at bounding box center [620, 246] width 726 height 372
click at [965, 34] on button "×" at bounding box center [962, 38] width 9 height 16
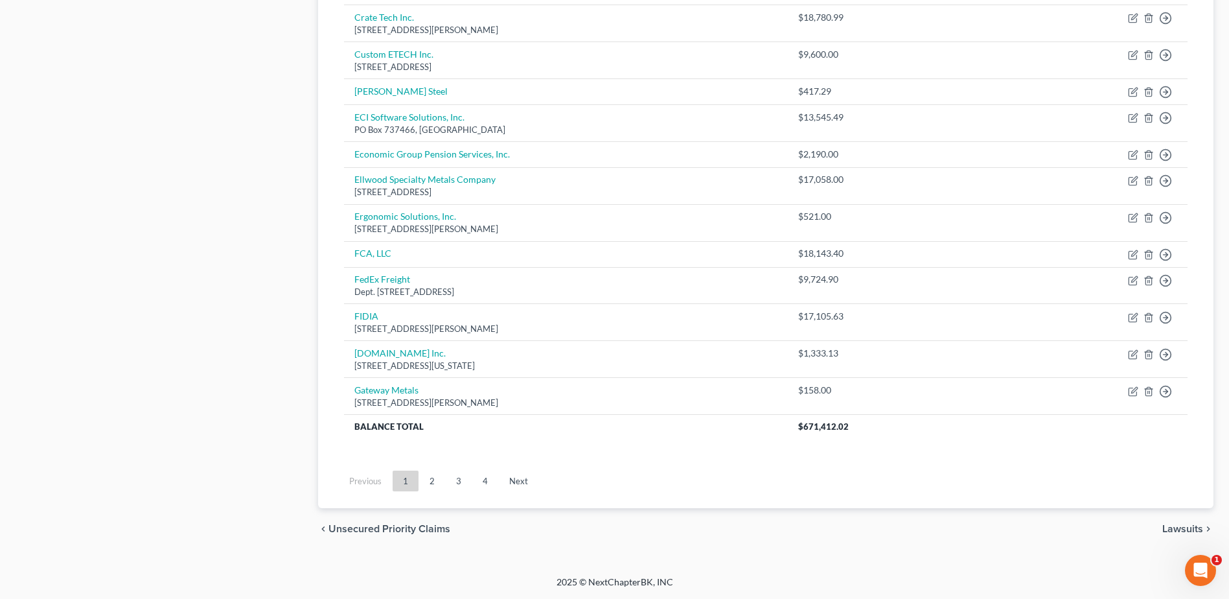
click at [483, 479] on link "4" at bounding box center [485, 480] width 26 height 21
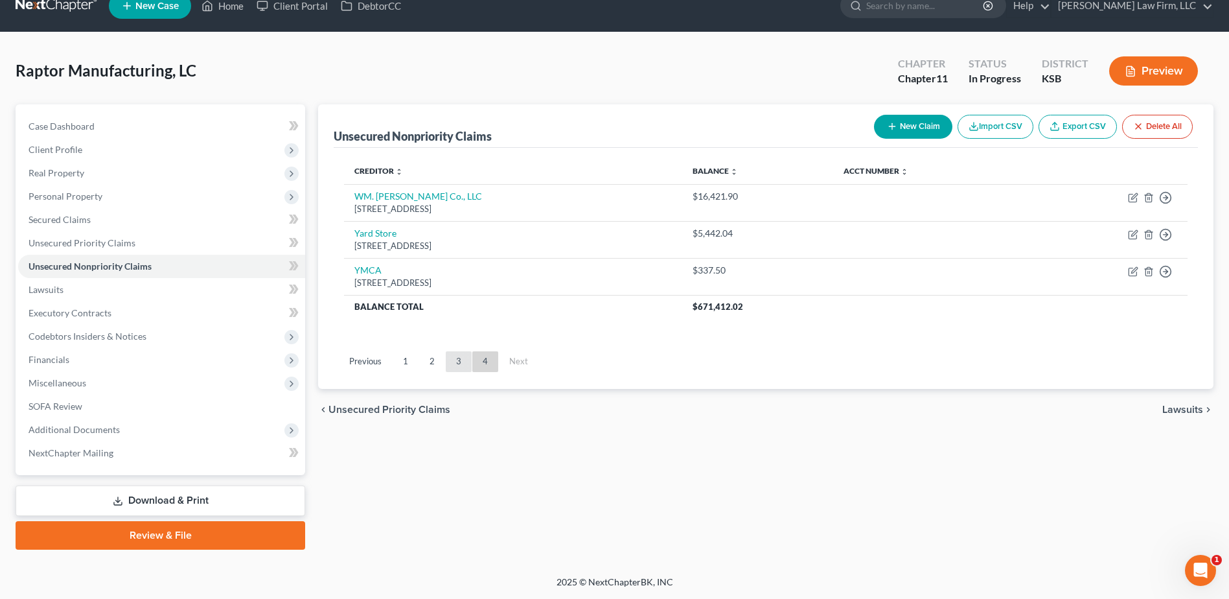
click at [456, 363] on link "3" at bounding box center [459, 361] width 26 height 21
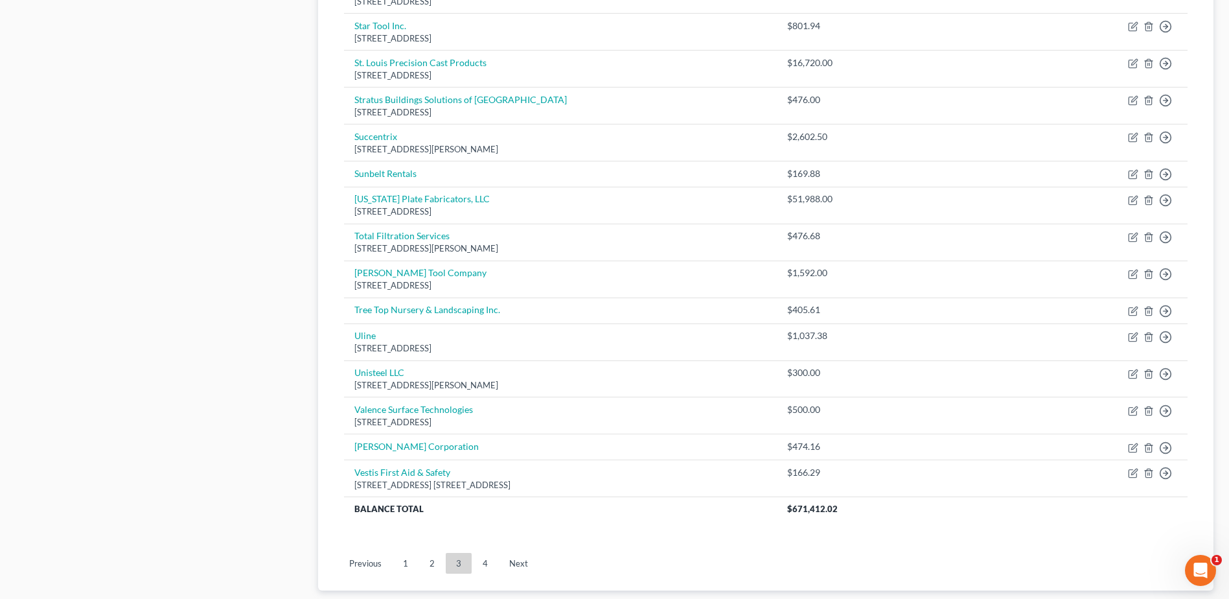
scroll to position [842, 0]
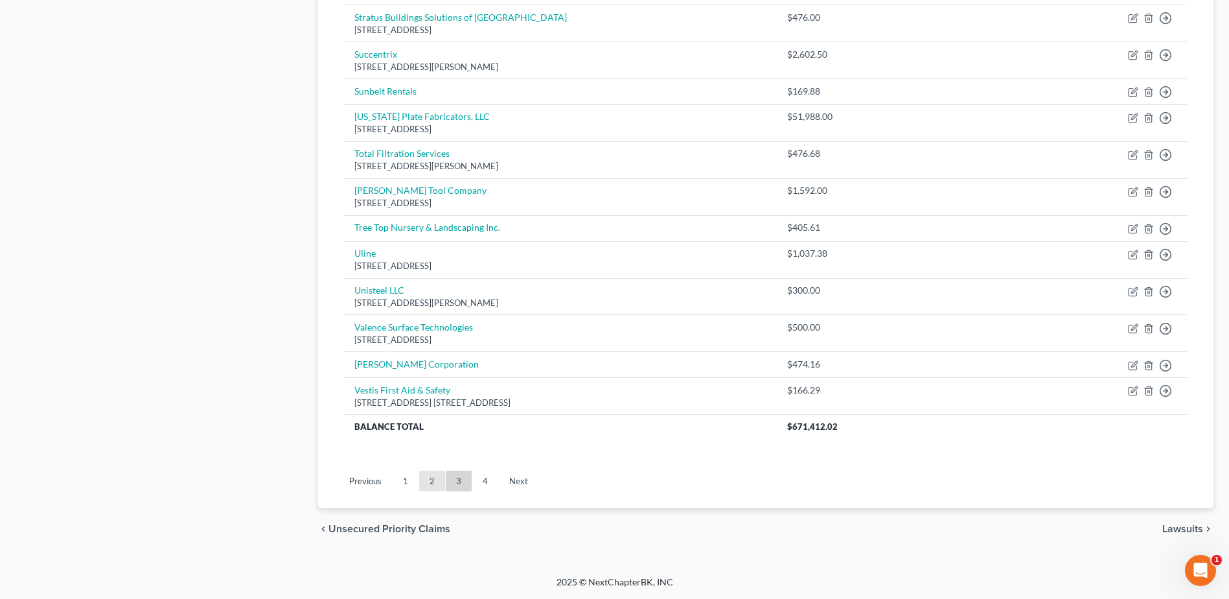
click at [435, 484] on link "2" at bounding box center [432, 480] width 26 height 21
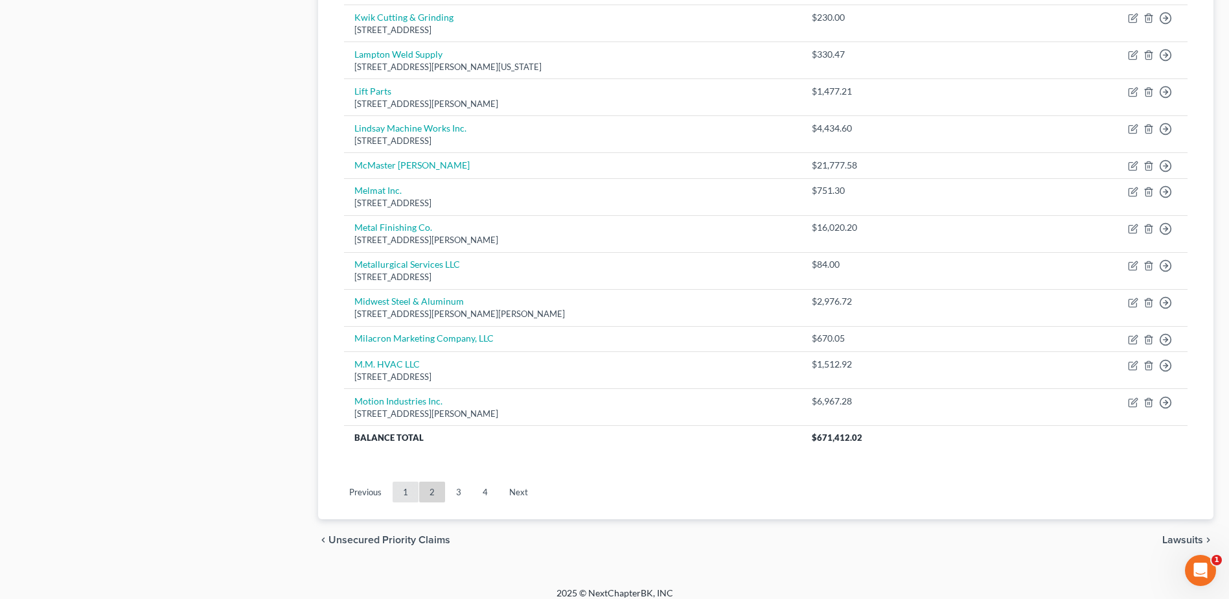
click at [409, 485] on link "1" at bounding box center [406, 491] width 26 height 21
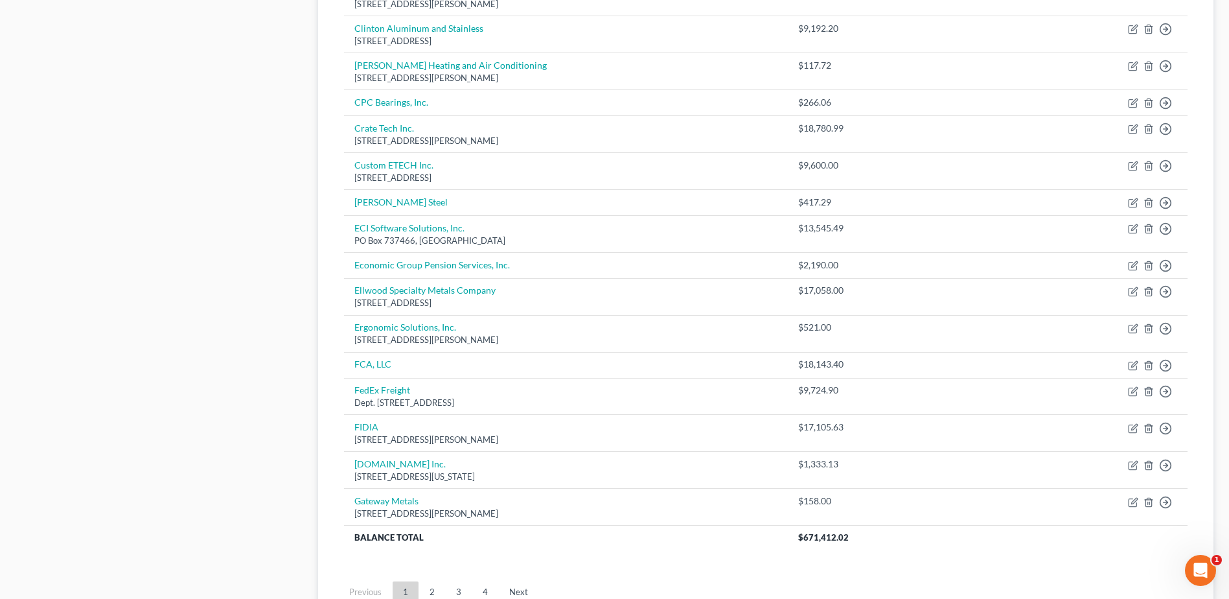
scroll to position [761, 0]
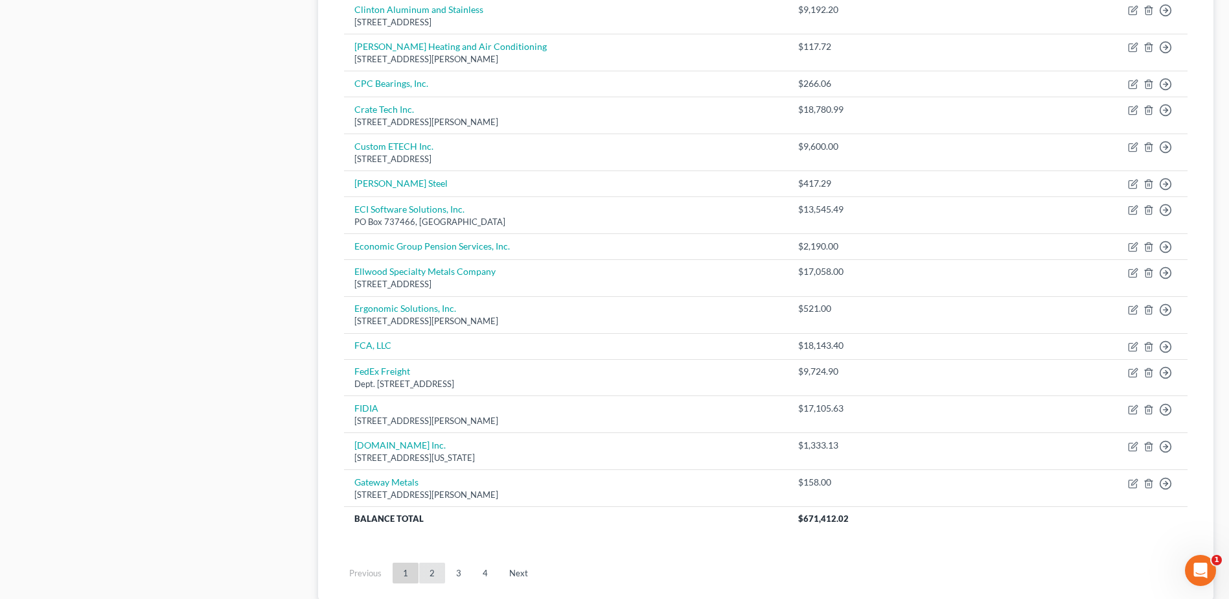
click at [438, 580] on link "2" at bounding box center [432, 572] width 26 height 21
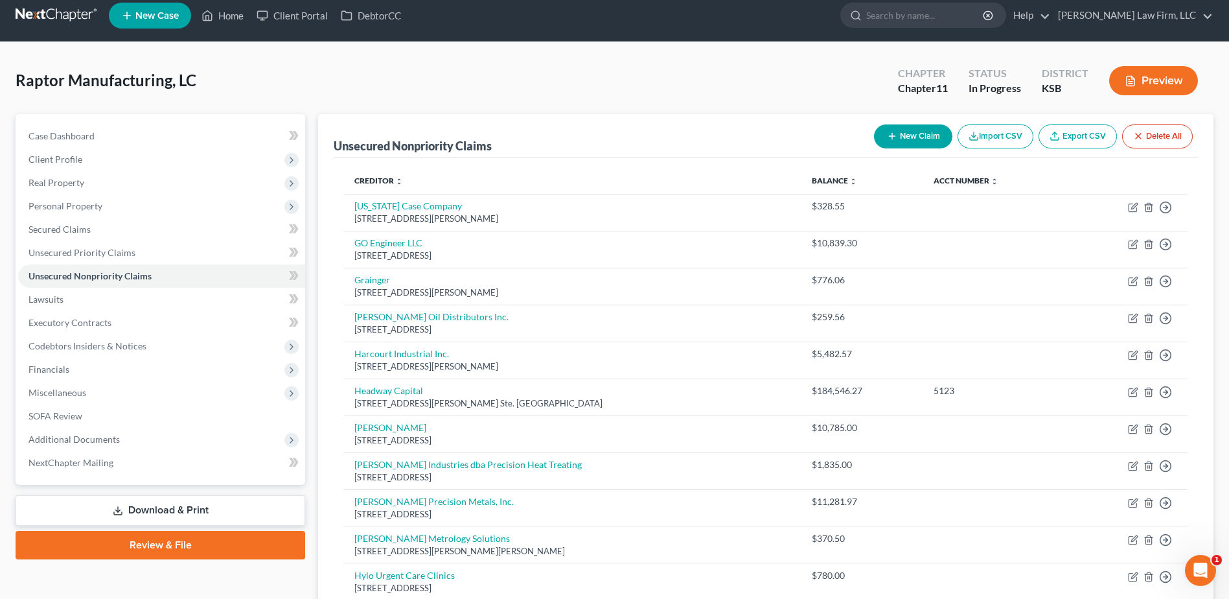
scroll to position [0, 0]
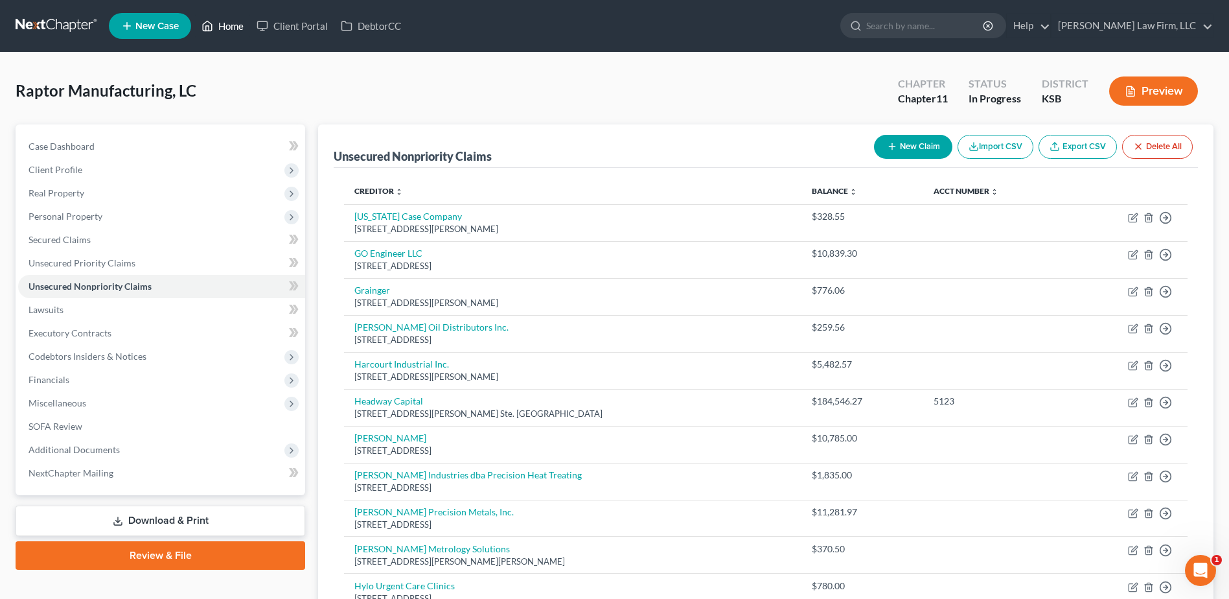
click at [234, 22] on link "Home" at bounding box center [222, 25] width 55 height 23
